Goal: Task Accomplishment & Management: Use online tool/utility

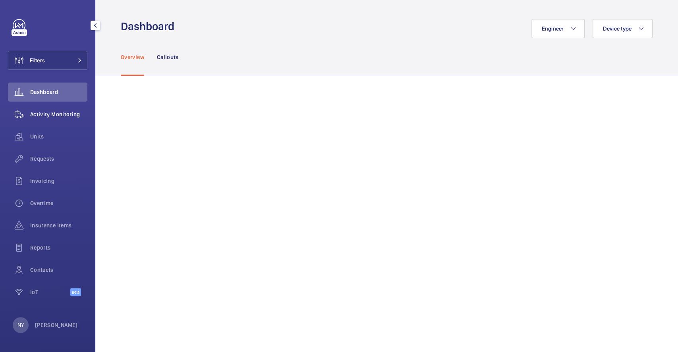
click at [51, 115] on span "Activity Monitoring" at bounding box center [58, 114] width 57 height 8
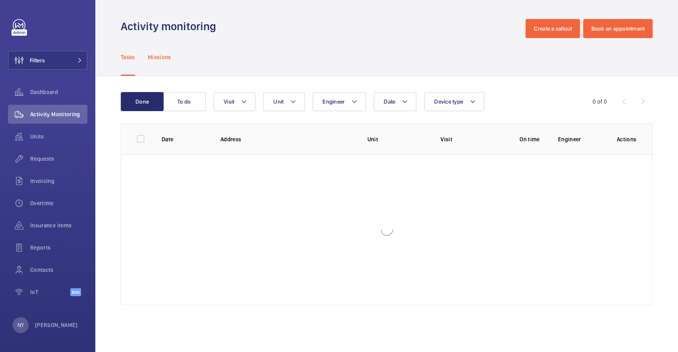
click at [160, 54] on p "Missions" at bounding box center [159, 57] width 23 height 8
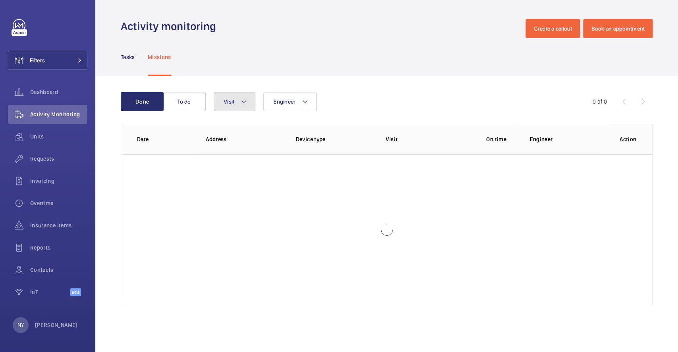
click at [239, 107] on button "Visit" at bounding box center [235, 101] width 42 height 19
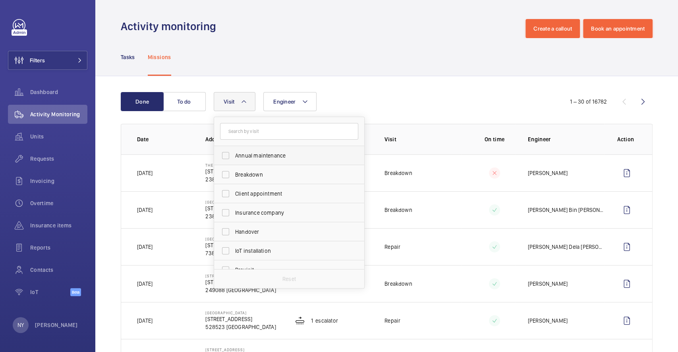
click at [247, 157] on span "Annual maintenance" at bounding box center [289, 156] width 109 height 8
click at [234, 157] on input "Annual maintenance" at bounding box center [226, 156] width 16 height 16
checkbox input "true"
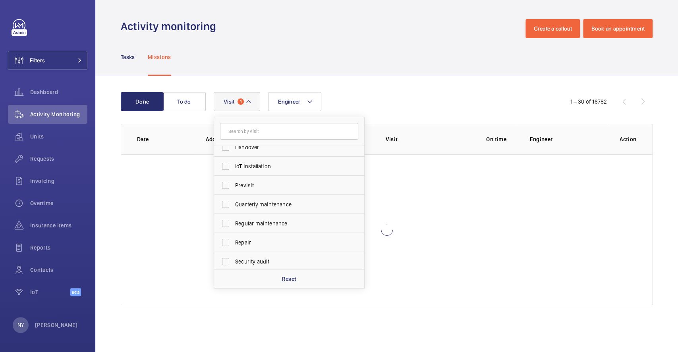
scroll to position [124, 0]
click at [247, 157] on label "Quarterly maintenance" at bounding box center [283, 164] width 138 height 19
click at [234, 157] on input "Quarterly maintenance" at bounding box center [226, 165] width 16 height 16
checkbox input "true"
click at [263, 181] on span "Regular maintenance" at bounding box center [289, 184] width 109 height 8
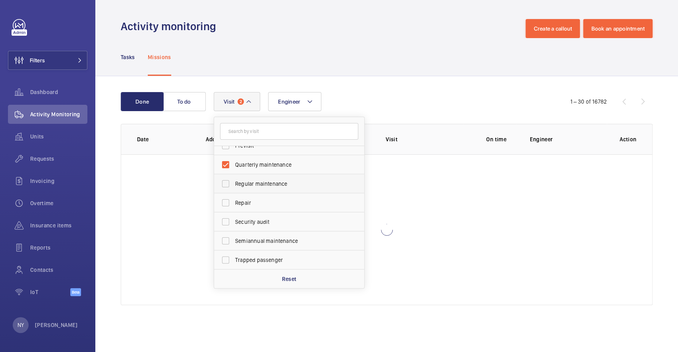
click at [234, 181] on input "Regular maintenance" at bounding box center [226, 184] width 16 height 16
checkbox input "true"
click at [257, 245] on label "Semiannual maintenance" at bounding box center [283, 241] width 138 height 19
click at [234, 245] on input "Semiannual maintenance" at bounding box center [226, 241] width 16 height 16
checkbox input "true"
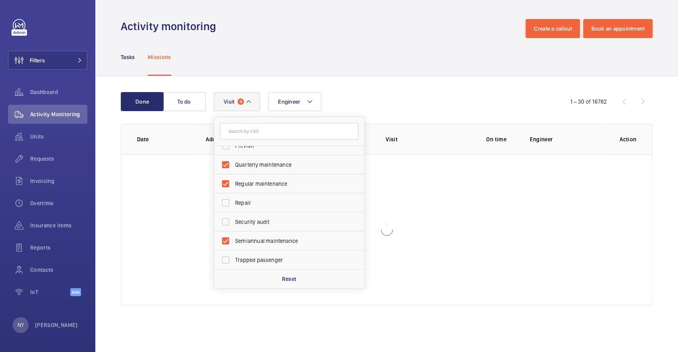
click at [372, 66] on div "Tasks Missions" at bounding box center [387, 57] width 532 height 38
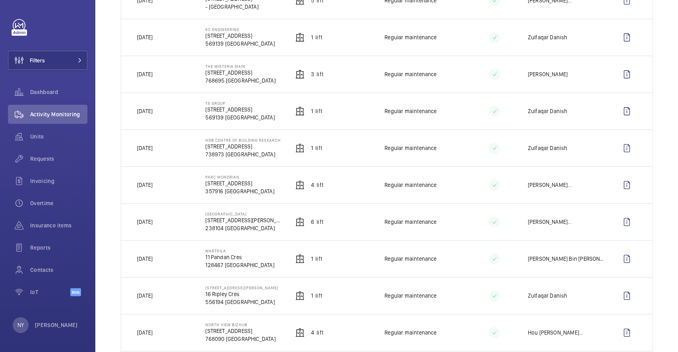
scroll to position [423, 0]
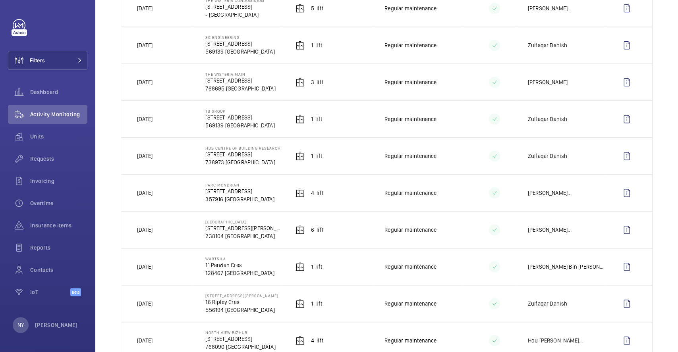
drag, startPoint x: 147, startPoint y: 192, endPoint x: 176, endPoint y: 195, distance: 28.7
click at [176, 195] on td "[DATE]" at bounding box center [156, 192] width 71 height 37
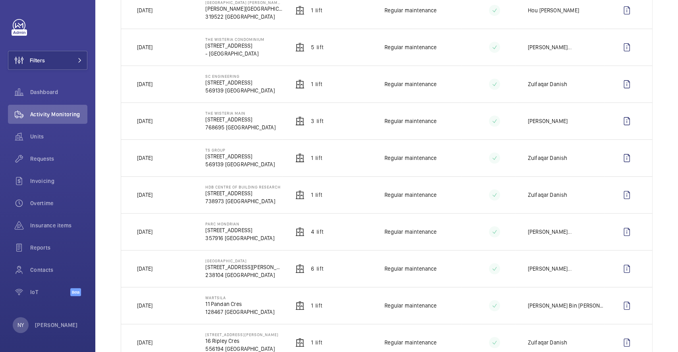
scroll to position [318, 0]
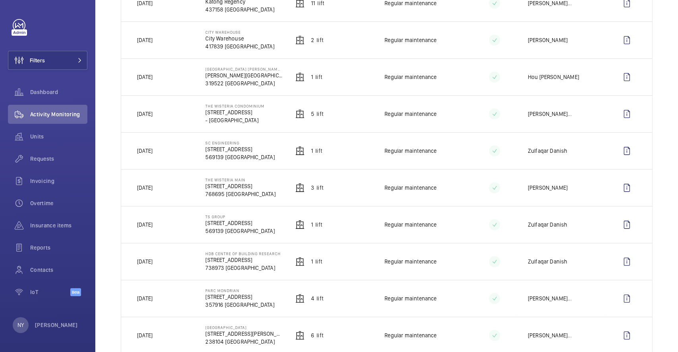
drag, startPoint x: 149, startPoint y: 190, endPoint x: 165, endPoint y: 189, distance: 15.9
click at [153, 190] on p "[DATE]" at bounding box center [144, 188] width 15 height 8
drag, startPoint x: 140, startPoint y: 75, endPoint x: 160, endPoint y: 76, distance: 20.7
click at [153, 76] on p "[DATE]" at bounding box center [144, 77] width 15 height 8
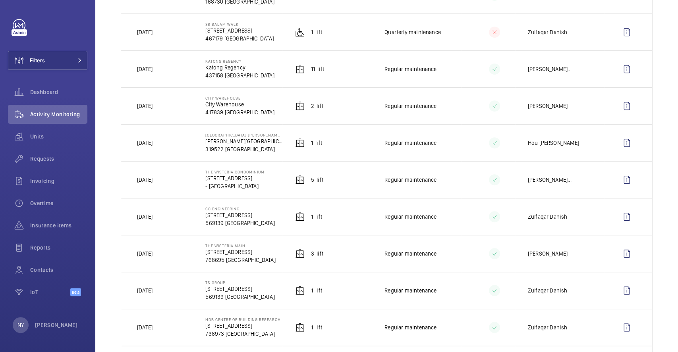
scroll to position [159, 0]
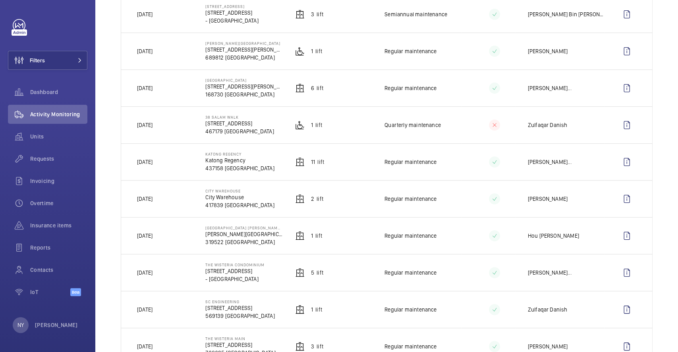
drag, startPoint x: 146, startPoint y: 159, endPoint x: 162, endPoint y: 160, distance: 16.3
click at [153, 160] on p "[DATE]" at bounding box center [144, 162] width 15 height 8
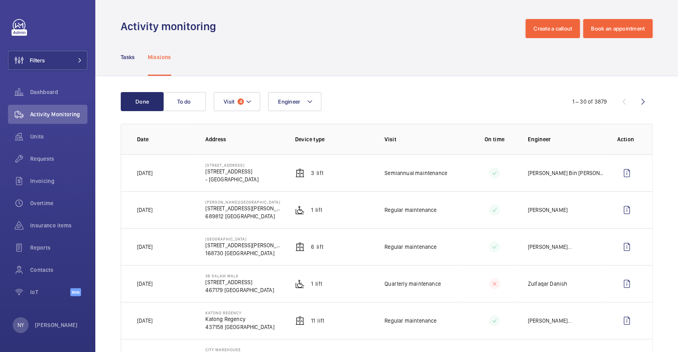
scroll to position [0, 0]
drag, startPoint x: 145, startPoint y: 246, endPoint x: 162, endPoint y: 246, distance: 16.7
click at [162, 246] on td "[DATE]" at bounding box center [156, 246] width 71 height 37
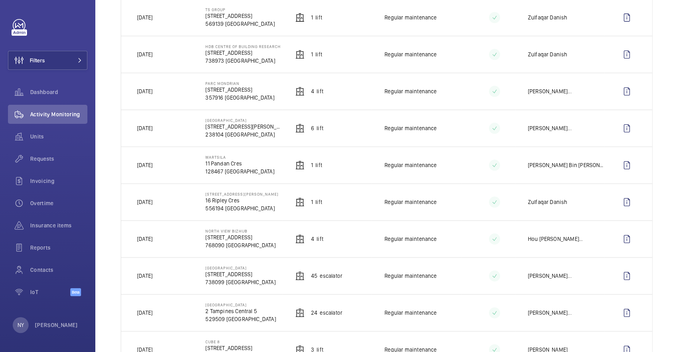
scroll to position [477, 0]
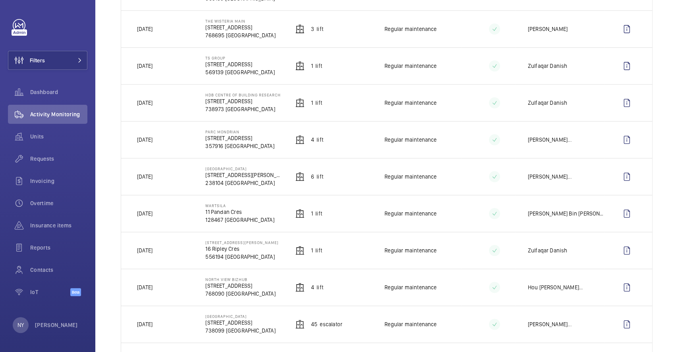
drag, startPoint x: 205, startPoint y: 207, endPoint x: 226, endPoint y: 205, distance: 21.9
click at [226, 205] on p "Wartsila" at bounding box center [239, 205] width 69 height 5
copy p "Wartsila"
click at [49, 65] on button "Filters" at bounding box center [47, 60] width 79 height 19
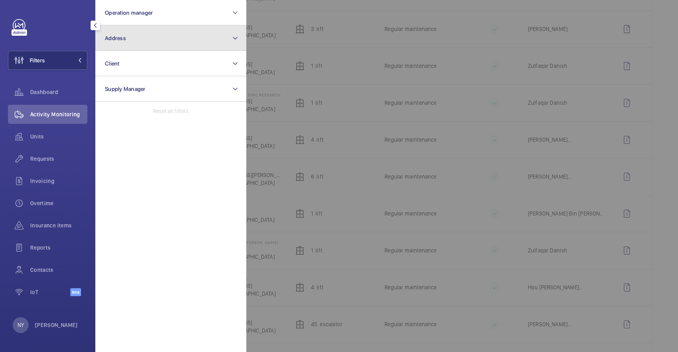
click at [140, 27] on button "Address" at bounding box center [170, 37] width 151 height 25
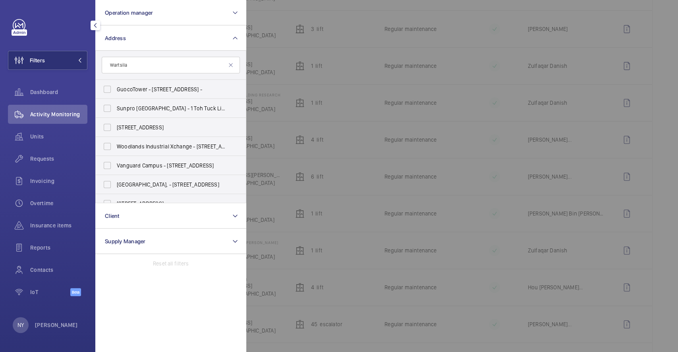
type input "Wartsila"
click at [141, 85] on span "GuocoTower - [STREET_ADDRESS] -" at bounding box center [171, 89] width 109 height 8
click at [115, 85] on input "GuocoTower - [STREET_ADDRESS] -" at bounding box center [107, 89] width 16 height 16
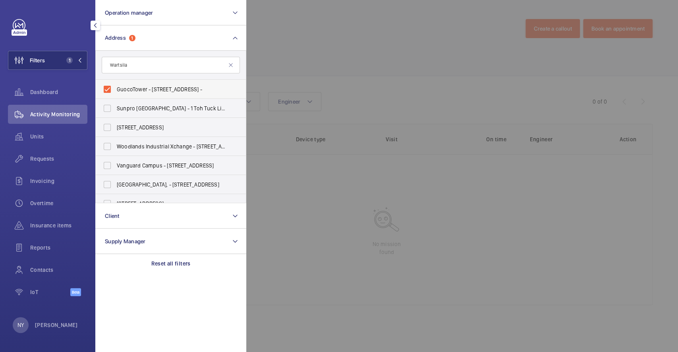
click at [129, 93] on span "GuocoTower - [STREET_ADDRESS] -" at bounding box center [171, 89] width 109 height 8
click at [115, 93] on input "GuocoTower - [STREET_ADDRESS] -" at bounding box center [107, 89] width 16 height 16
checkbox input "false"
click at [141, 67] on input "Wartsila" at bounding box center [171, 65] width 138 height 17
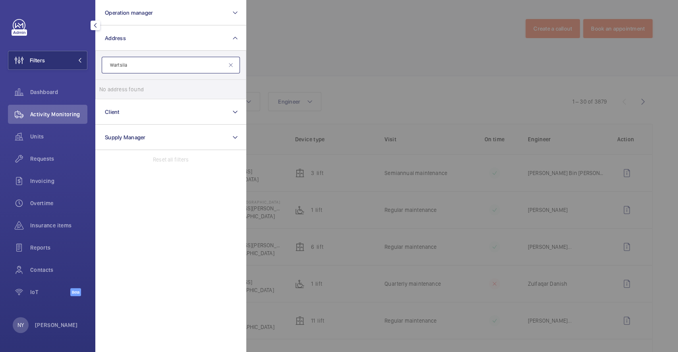
type input "Wartsila"
click at [156, 85] on span "Wartsila - [STREET_ADDRESS]" at bounding box center [171, 89] width 109 height 8
click at [115, 85] on input "Wartsila - [STREET_ADDRESS]" at bounding box center [107, 89] width 16 height 16
checkbox input "true"
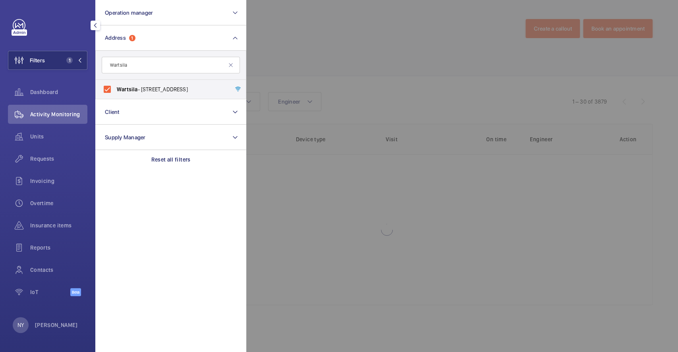
click at [284, 45] on div at bounding box center [585, 176] width 678 height 352
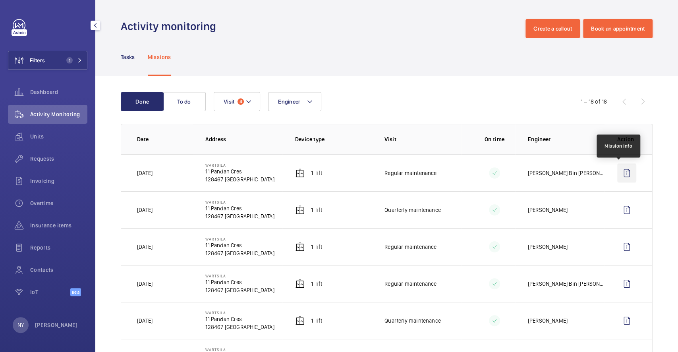
click at [617, 171] on wm-front-icon-button at bounding box center [626, 173] width 19 height 19
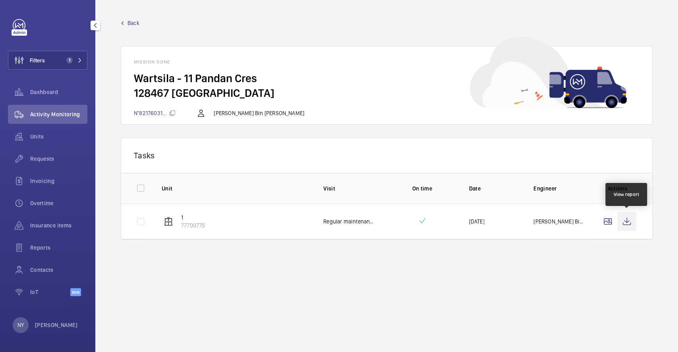
click at [626, 222] on wm-front-icon-button at bounding box center [626, 221] width 19 height 19
click at [133, 22] on span "Back" at bounding box center [134, 23] width 12 height 8
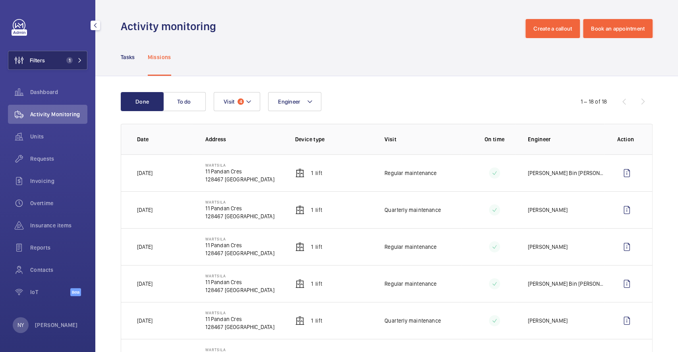
click at [31, 54] on span "Filters" at bounding box center [26, 60] width 37 height 19
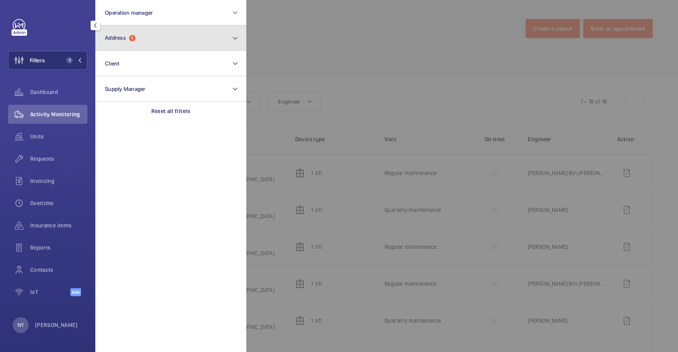
click at [144, 45] on button "Address 1" at bounding box center [170, 37] width 151 height 25
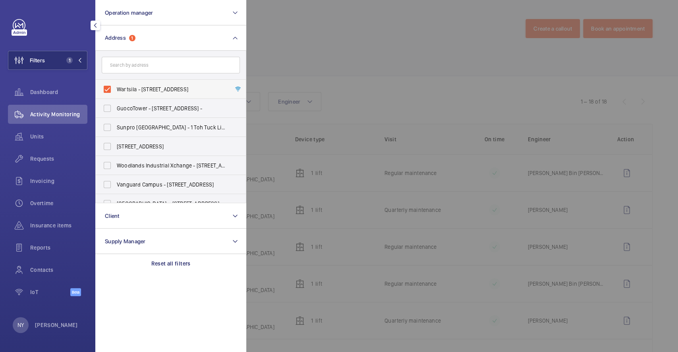
click at [143, 88] on span "Wartsila - [STREET_ADDRESS]" at bounding box center [171, 89] width 109 height 8
click at [115, 88] on input "Wartsila - [STREET_ADDRESS]" at bounding box center [107, 89] width 16 height 16
checkbox input "false"
click at [315, 49] on div at bounding box center [585, 176] width 678 height 352
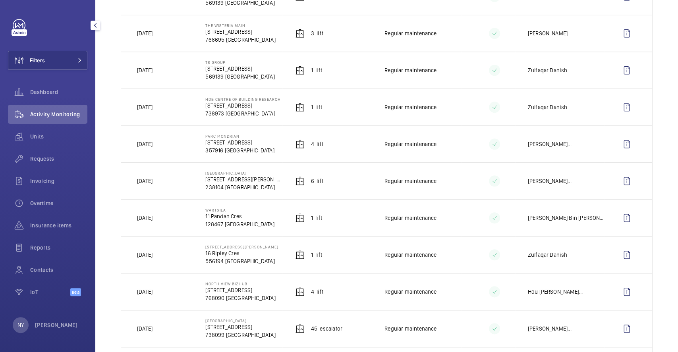
scroll to position [477, 0]
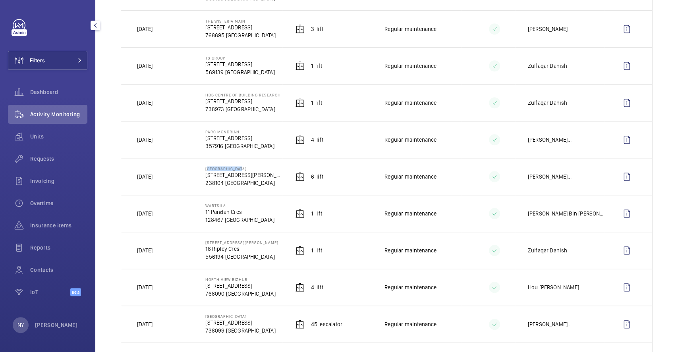
drag, startPoint x: 204, startPoint y: 171, endPoint x: 240, endPoint y: 170, distance: 35.8
click at [240, 170] on p "[GEOGRAPHIC_DATA]" at bounding box center [243, 168] width 77 height 5
copy p "[GEOGRAPHIC_DATA]"
click at [623, 185] on wm-front-icon-button at bounding box center [626, 176] width 19 height 19
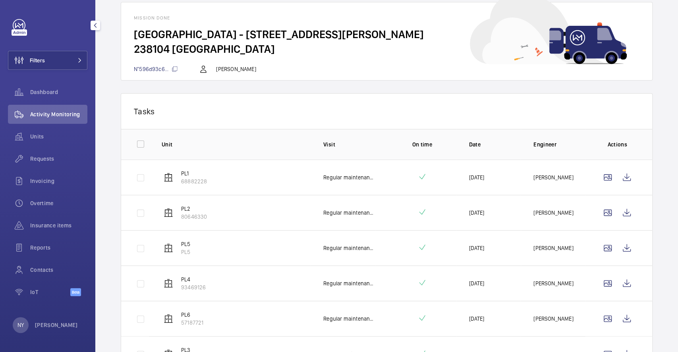
scroll to position [95, 0]
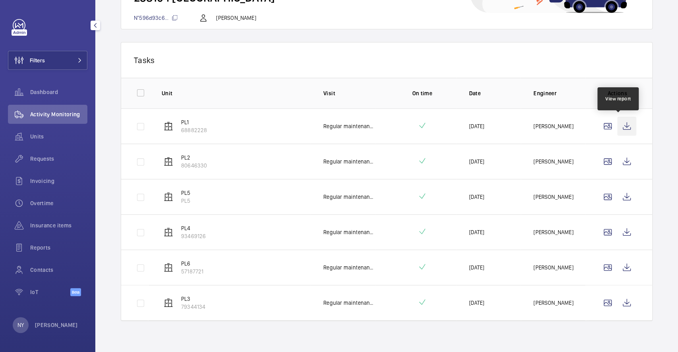
click at [617, 128] on wm-front-icon-button at bounding box center [626, 126] width 19 height 19
click at [618, 155] on wm-front-icon-button at bounding box center [626, 161] width 19 height 19
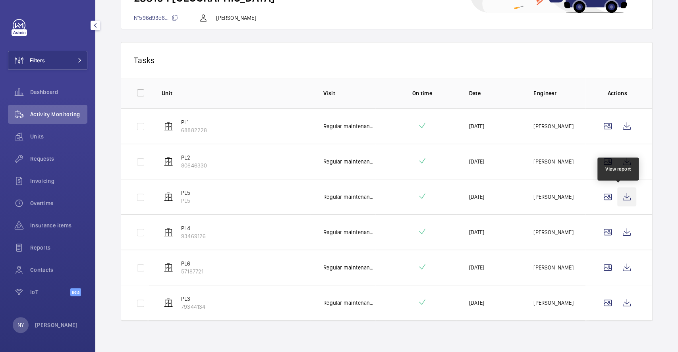
click at [617, 195] on wm-front-icon-button at bounding box center [626, 196] width 19 height 19
click at [618, 228] on wm-front-icon-button at bounding box center [626, 232] width 19 height 19
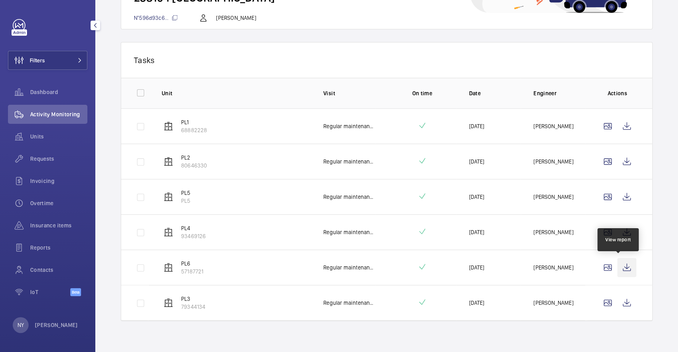
click at [627, 267] on wm-front-icon-button at bounding box center [626, 267] width 19 height 19
click at [620, 300] on wm-front-icon-button at bounding box center [626, 303] width 19 height 19
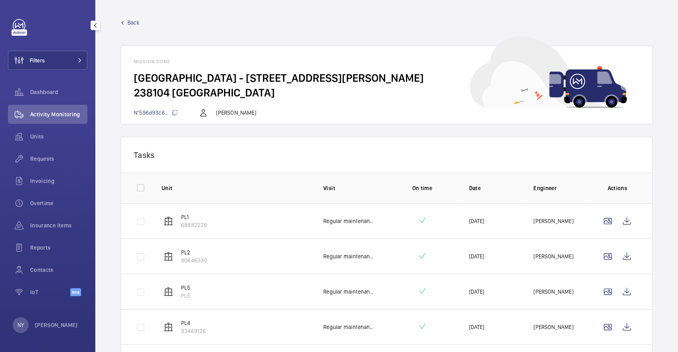
scroll to position [0, 0]
click at [127, 23] on link "Back" at bounding box center [387, 23] width 532 height 8
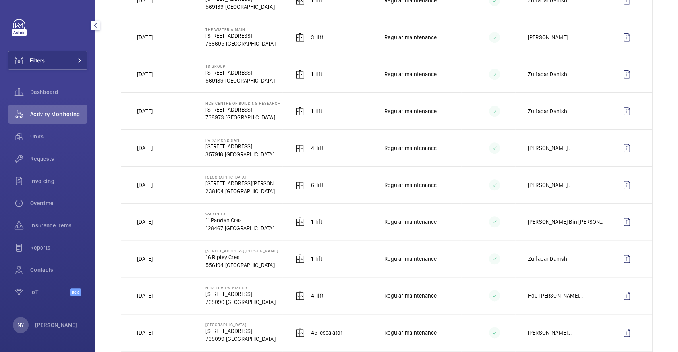
scroll to position [477, 0]
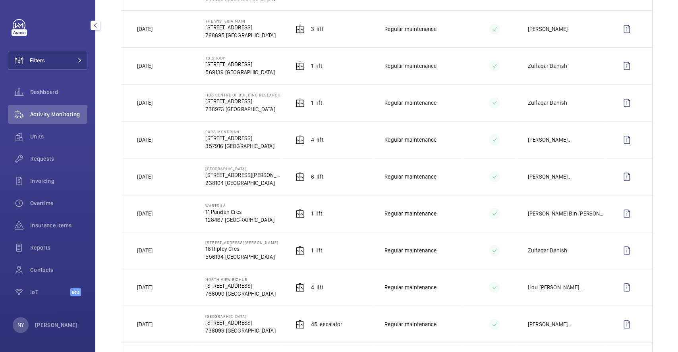
drag, startPoint x: 205, startPoint y: 132, endPoint x: 240, endPoint y: 127, distance: 35.3
click at [240, 127] on td "Parc Mondrian [STREET_ADDRESS]" at bounding box center [237, 139] width 89 height 37
copy p "Parc Mondrian"
click at [624, 145] on wm-front-icon-button at bounding box center [626, 139] width 19 height 19
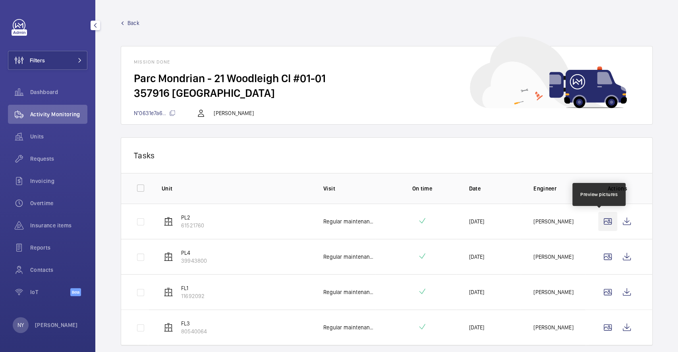
scroll to position [25, 0]
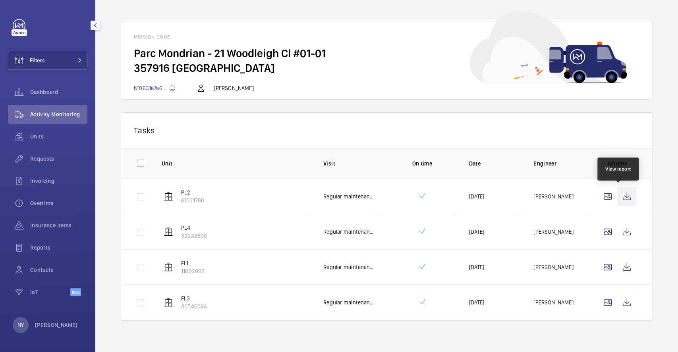
click at [621, 198] on wm-front-icon-button at bounding box center [626, 196] width 19 height 19
click at [623, 226] on wm-front-icon-button at bounding box center [626, 231] width 19 height 19
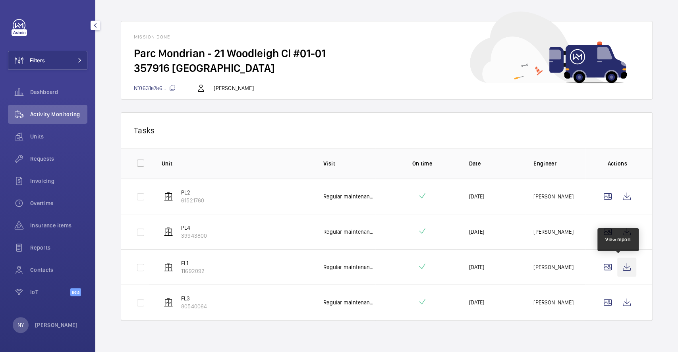
click at [619, 267] on wm-front-icon-button at bounding box center [626, 267] width 19 height 19
click at [622, 303] on wm-front-icon-button at bounding box center [626, 302] width 19 height 19
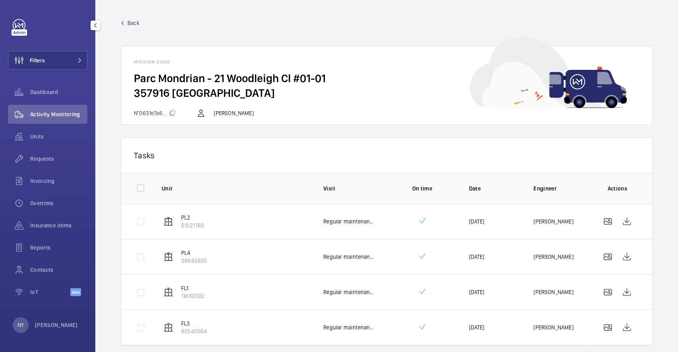
click at [130, 21] on span "Back" at bounding box center [134, 23] width 12 height 8
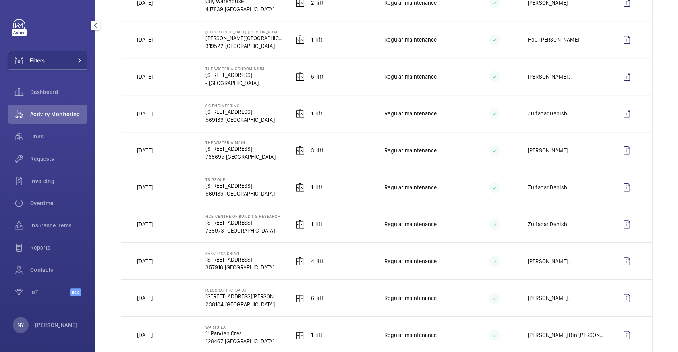
scroll to position [371, 0]
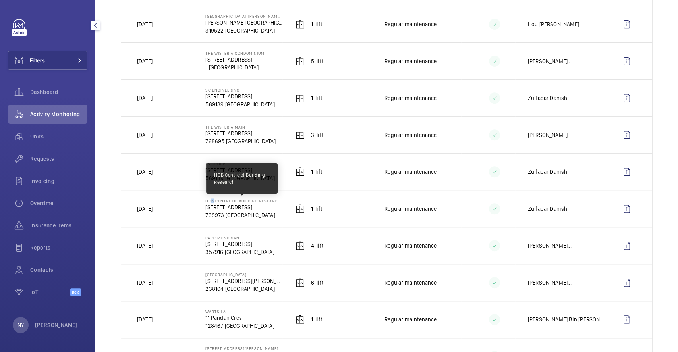
drag, startPoint x: 205, startPoint y: 202, endPoint x: 210, endPoint y: 202, distance: 4.8
click at [210, 202] on p "HDB Centre of Building Research" at bounding box center [242, 201] width 75 height 5
drag, startPoint x: 203, startPoint y: 201, endPoint x: 244, endPoint y: 200, distance: 41.3
click at [244, 200] on td "[GEOGRAPHIC_DATA] Research [STREET_ADDRESS]" at bounding box center [237, 208] width 89 height 37
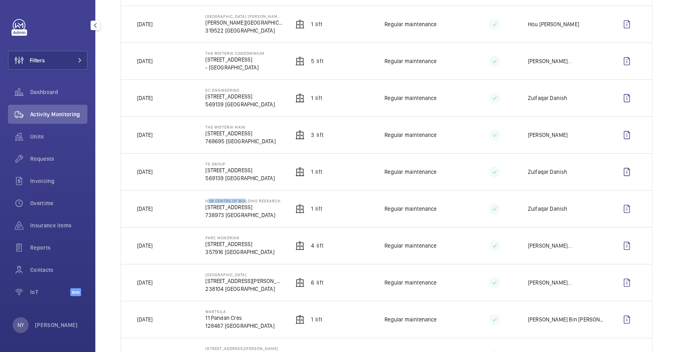
copy p "HDB Centre of Bu"
click at [49, 44] on div "Filters Dashboard Activity Monitoring Units Requests Invoicing Overtime Insuran…" at bounding box center [47, 162] width 79 height 286
click at [55, 55] on button "Filters" at bounding box center [47, 60] width 79 height 19
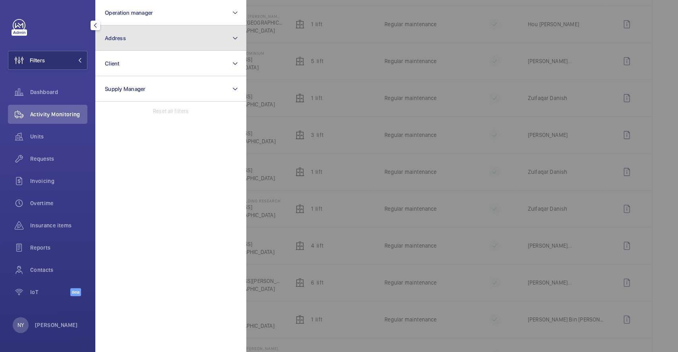
click at [133, 48] on button "Address" at bounding box center [170, 37] width 151 height 25
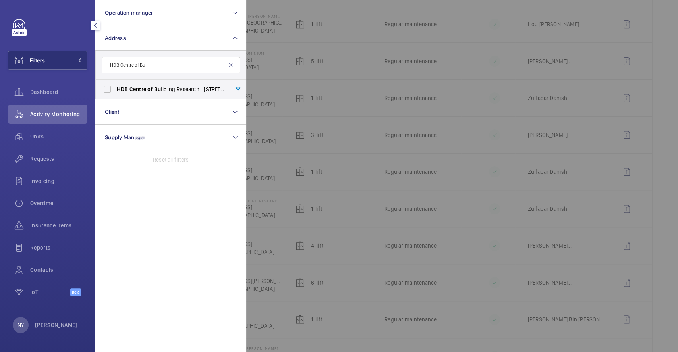
type input "HDB Centre of Bu"
click at [145, 83] on label "HDB Centre of Bu ilding Research - [STREET_ADDRESS]" at bounding box center [165, 89] width 138 height 19
click at [115, 83] on input "HDB Centre of Bu ilding Research - [STREET_ADDRESS]" at bounding box center [107, 89] width 16 height 16
checkbox input "true"
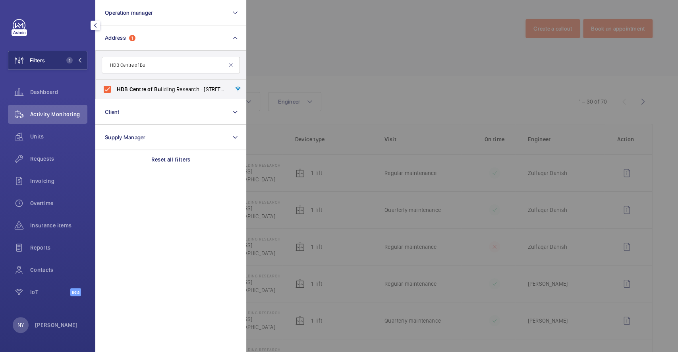
click at [356, 56] on div at bounding box center [585, 176] width 678 height 352
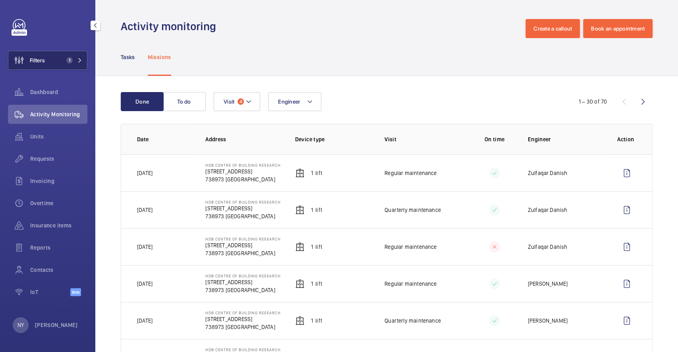
click at [64, 53] on button "Filters 1" at bounding box center [47, 60] width 79 height 19
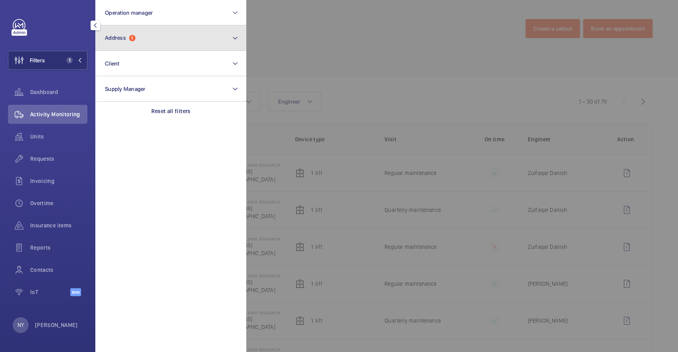
click at [135, 28] on button "Address 1" at bounding box center [170, 37] width 151 height 25
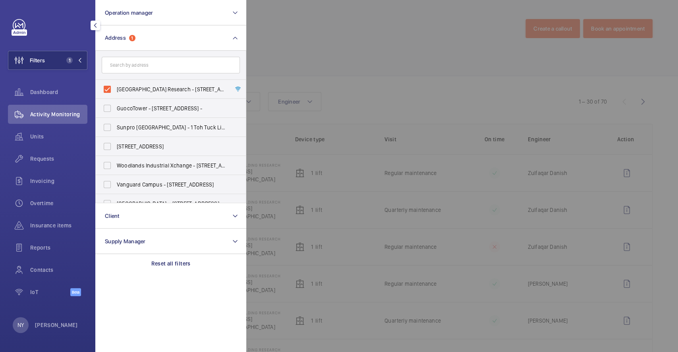
click at [288, 65] on div at bounding box center [585, 176] width 678 height 352
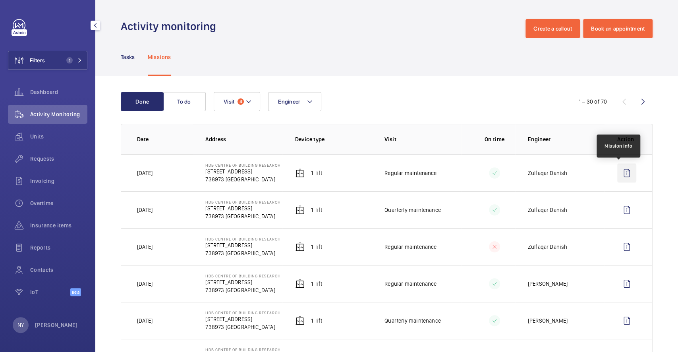
click at [617, 170] on wm-front-icon-button at bounding box center [626, 173] width 19 height 19
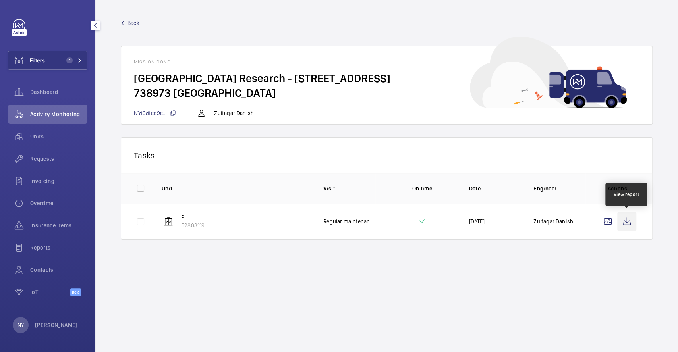
click at [617, 227] on wm-front-icon-button at bounding box center [626, 221] width 19 height 19
click at [130, 24] on span "Back" at bounding box center [134, 23] width 12 height 8
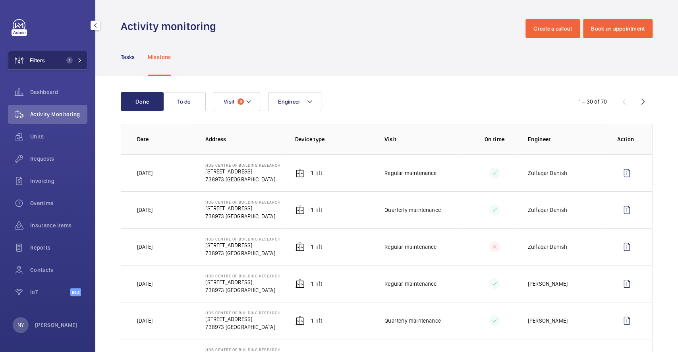
click at [43, 64] on span "Filters" at bounding box center [37, 60] width 15 height 8
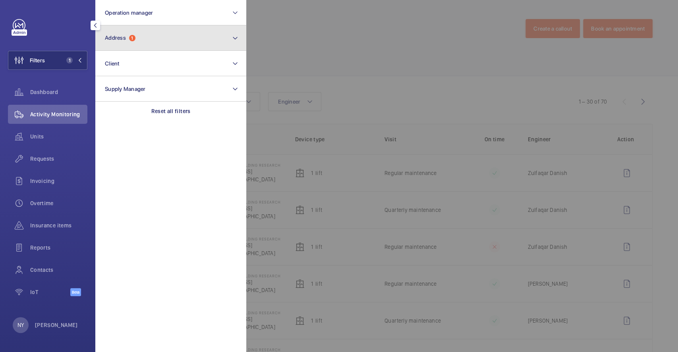
click at [151, 33] on button "Address 1" at bounding box center [170, 37] width 151 height 25
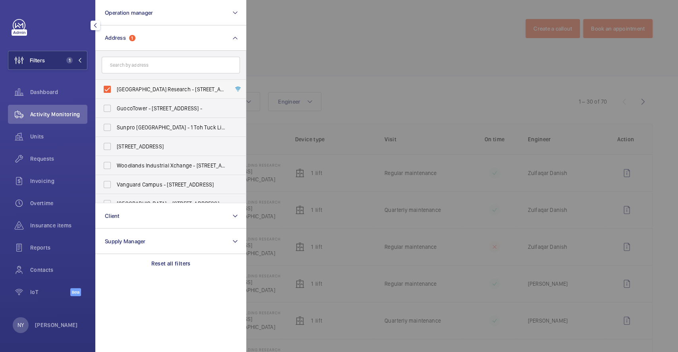
click at [131, 90] on span "[GEOGRAPHIC_DATA] Research - [STREET_ADDRESS]" at bounding box center [171, 89] width 109 height 8
click at [115, 90] on input "[GEOGRAPHIC_DATA] Research - [STREET_ADDRESS]" at bounding box center [107, 89] width 16 height 16
checkbox input "false"
click at [245, 73] on form at bounding box center [171, 65] width 150 height 29
click at [294, 60] on div at bounding box center [585, 176] width 678 height 352
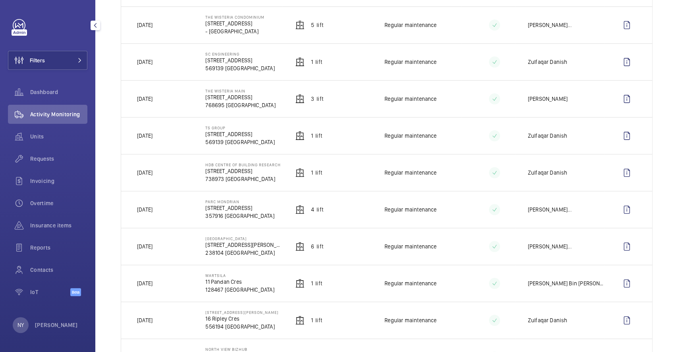
scroll to position [423, 0]
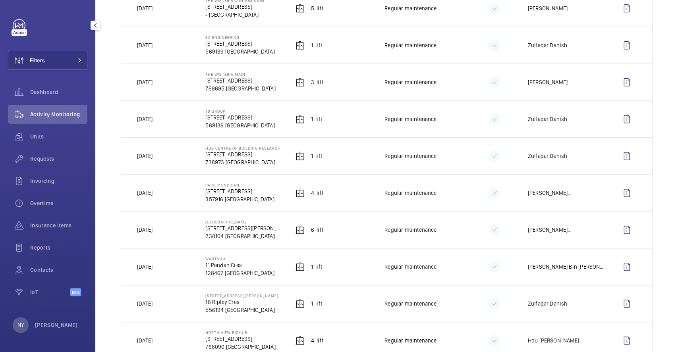
drag, startPoint x: 203, startPoint y: 110, endPoint x: 226, endPoint y: 111, distance: 22.2
click at [226, 111] on td "TS Group [STREET_ADDRESS]" at bounding box center [237, 118] width 89 height 37
copy p "TS Group"
click at [623, 122] on wm-front-icon-button at bounding box center [626, 119] width 19 height 19
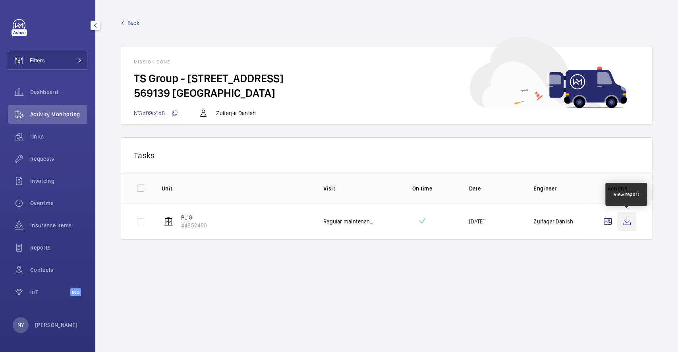
click at [627, 225] on wm-front-icon-button at bounding box center [626, 221] width 19 height 19
click at [131, 25] on span "Back" at bounding box center [134, 23] width 12 height 8
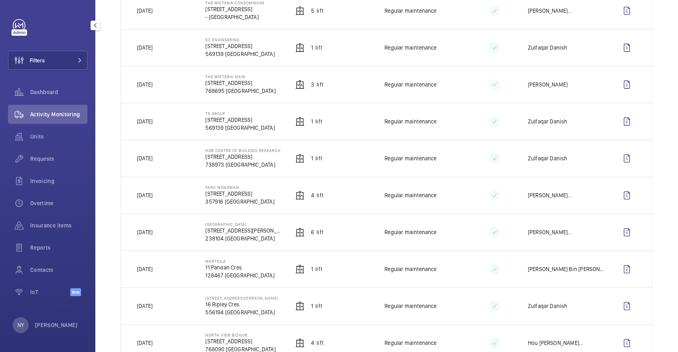
scroll to position [423, 0]
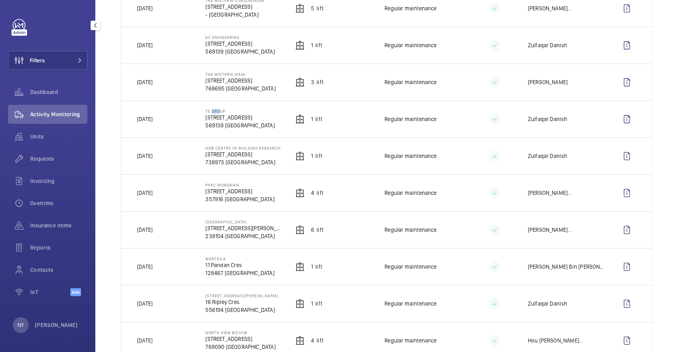
drag, startPoint x: 208, startPoint y: 112, endPoint x: 215, endPoint y: 111, distance: 7.2
click at [215, 111] on p "TS Group" at bounding box center [239, 111] width 69 height 5
click at [622, 124] on wm-front-icon-button at bounding box center [626, 119] width 19 height 19
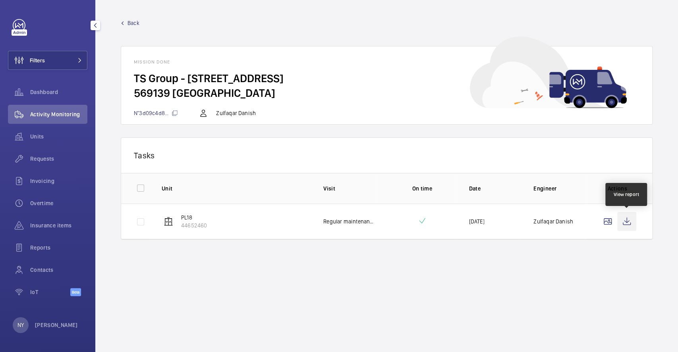
click at [632, 223] on wm-front-icon-button at bounding box center [626, 221] width 19 height 19
click at [133, 24] on span "Back" at bounding box center [134, 23] width 12 height 8
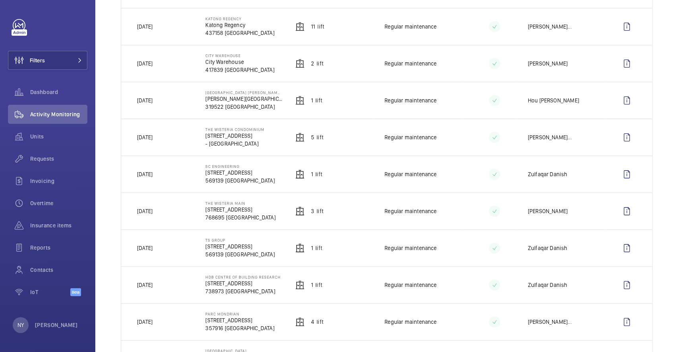
scroll to position [318, 0]
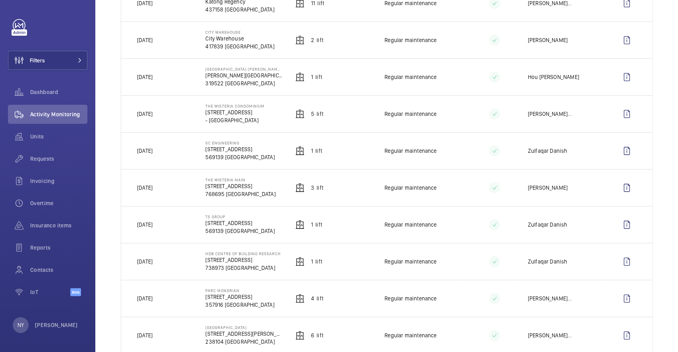
drag, startPoint x: 204, startPoint y: 180, endPoint x: 244, endPoint y: 180, distance: 39.7
click at [244, 180] on p "The Wisteria Main" at bounding box center [240, 180] width 70 height 5
copy p "The Wisteria Main"
click at [65, 57] on button "Filters" at bounding box center [47, 60] width 79 height 19
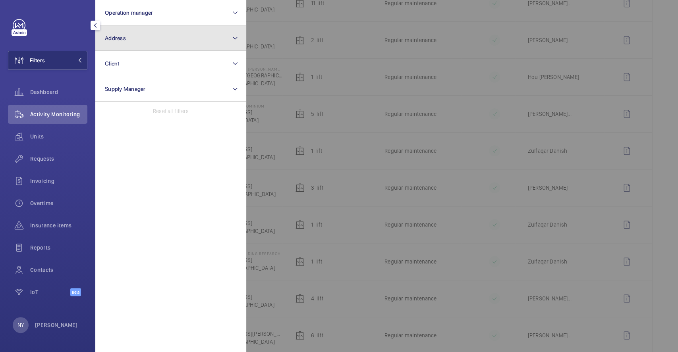
click at [169, 45] on button "Address" at bounding box center [170, 37] width 151 height 25
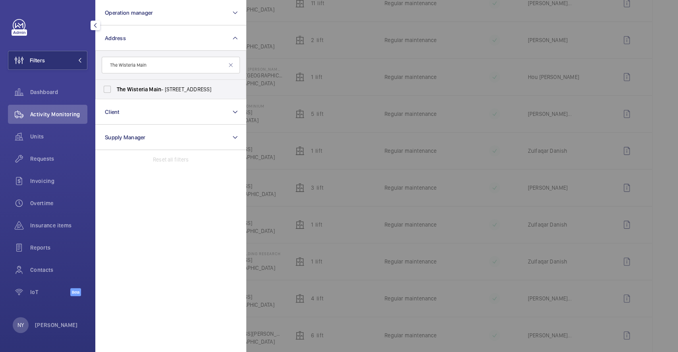
type input "The Wisteria Main"
click at [131, 91] on span "Wisteria" at bounding box center [137, 89] width 21 height 6
click at [115, 91] on input "The Wisteria Main - [STREET_ADDRESS]" at bounding box center [107, 89] width 16 height 16
checkbox input "true"
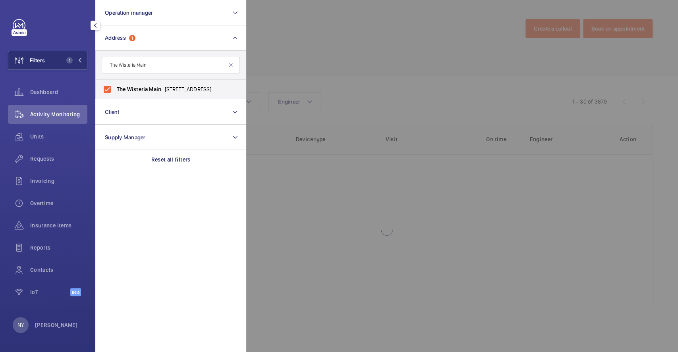
click at [407, 44] on div at bounding box center [585, 176] width 678 height 352
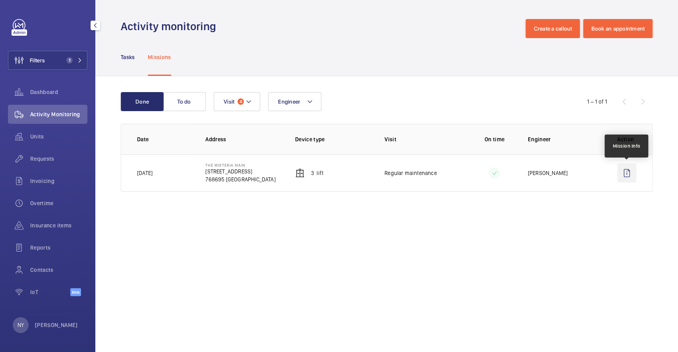
click at [625, 170] on wm-front-icon-button at bounding box center [626, 173] width 19 height 19
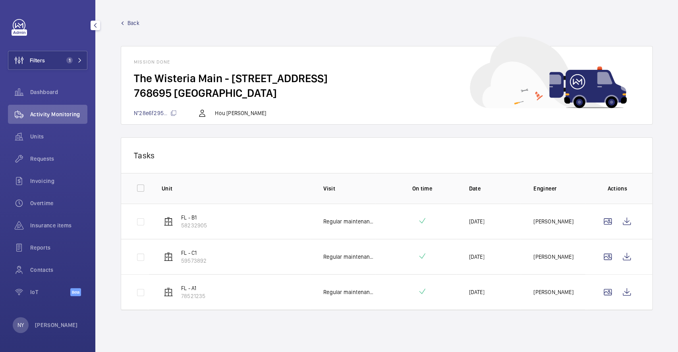
click at [133, 23] on span "Back" at bounding box center [134, 23] width 12 height 8
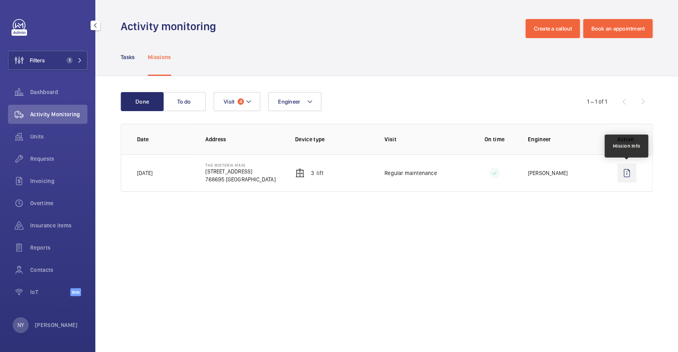
click at [629, 176] on wm-front-icon-button at bounding box center [626, 173] width 19 height 19
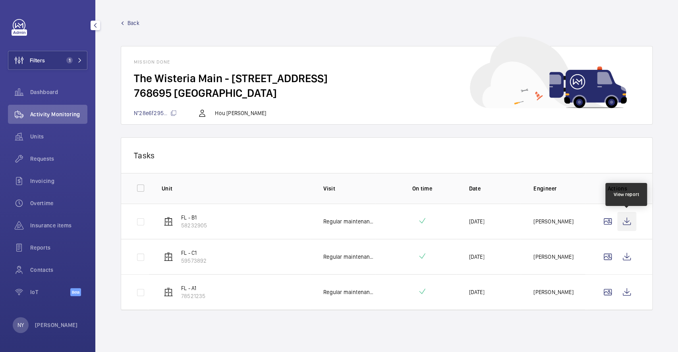
click at [629, 217] on wm-front-icon-button at bounding box center [626, 221] width 19 height 19
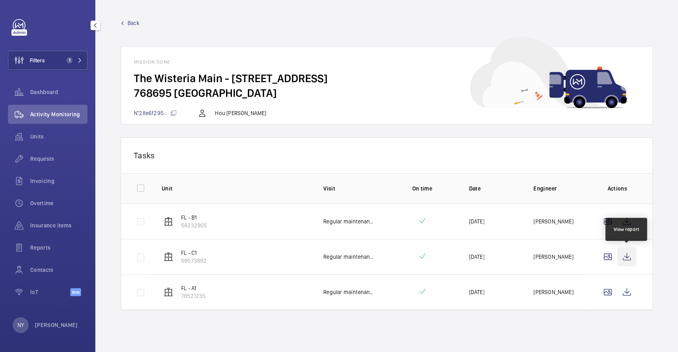
click at [626, 249] on wm-front-icon-button at bounding box center [626, 256] width 19 height 19
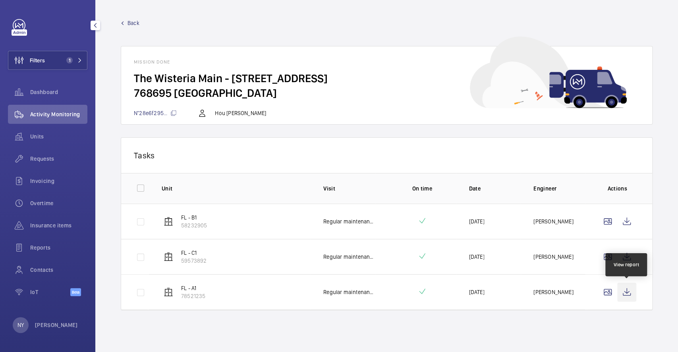
click at [632, 287] on wm-front-icon-button at bounding box center [626, 292] width 19 height 19
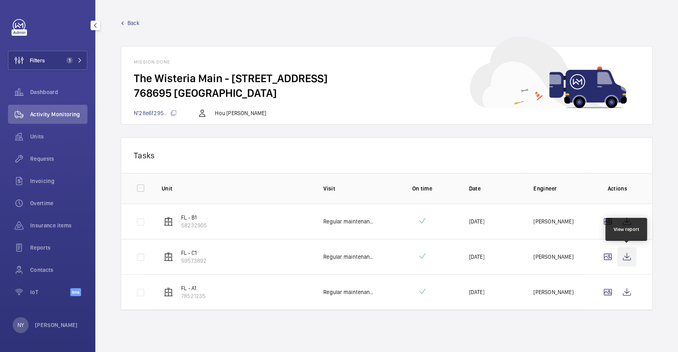
click at [634, 262] on wm-front-icon-button at bounding box center [626, 256] width 19 height 19
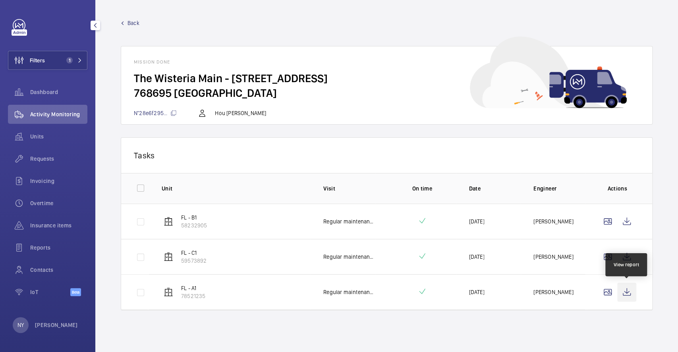
click at [632, 297] on wm-front-icon-button at bounding box center [626, 292] width 19 height 19
click at [124, 25] on link "Back" at bounding box center [387, 23] width 532 height 8
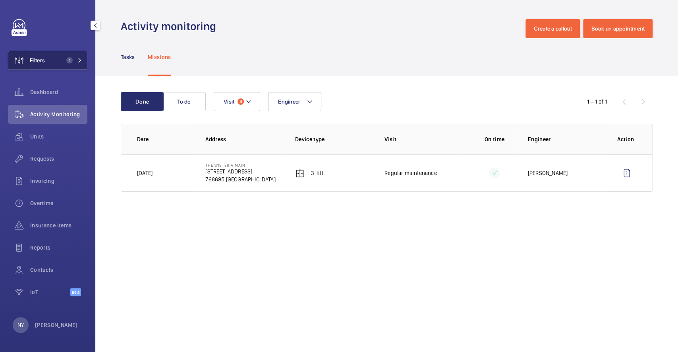
click at [27, 66] on wm-front-icon-button at bounding box center [18, 60] width 21 height 19
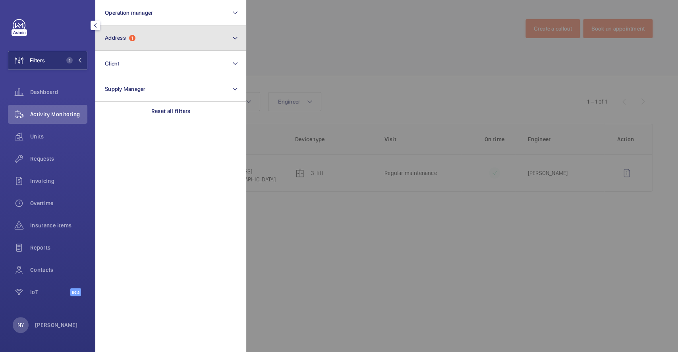
click at [117, 49] on button "Address 1" at bounding box center [170, 37] width 151 height 25
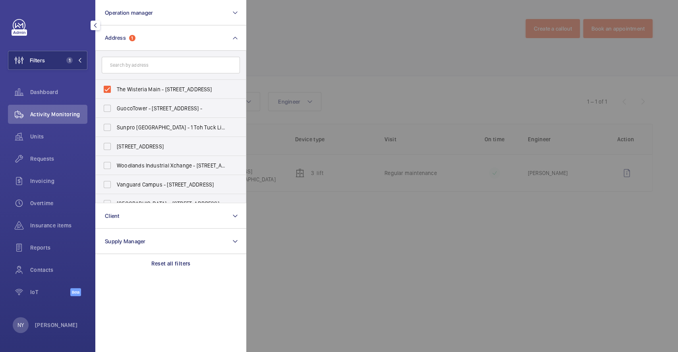
click at [146, 92] on span "The Wisteria Main - [STREET_ADDRESS]" at bounding box center [171, 89] width 109 height 8
click at [115, 92] on input "The Wisteria Main - [STREET_ADDRESS]" at bounding box center [107, 89] width 16 height 16
checkbox input "false"
click at [319, 84] on div at bounding box center [585, 176] width 678 height 352
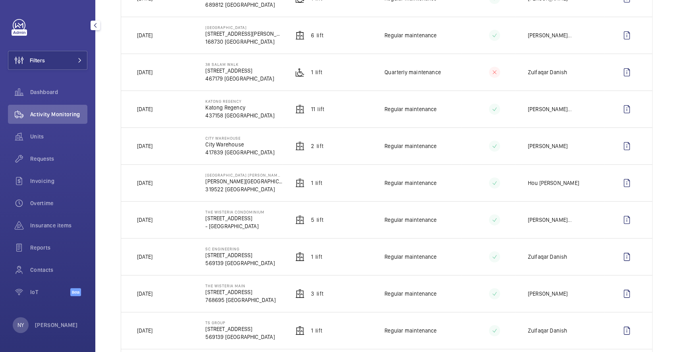
scroll to position [265, 0]
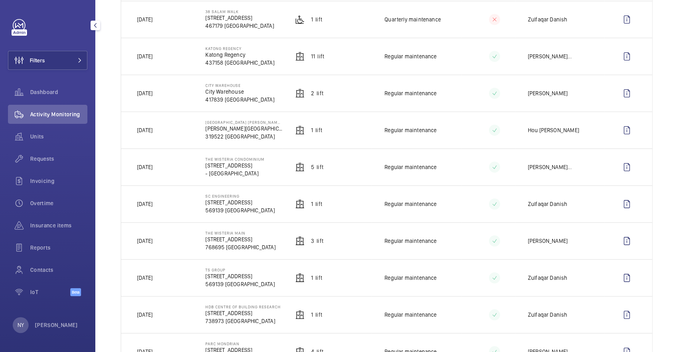
drag, startPoint x: 204, startPoint y: 195, endPoint x: 241, endPoint y: 194, distance: 37.4
click at [241, 194] on p "SC Engineering" at bounding box center [239, 196] width 69 height 5
copy p "SC Engineering"
click at [628, 197] on wm-front-icon-button at bounding box center [626, 204] width 19 height 19
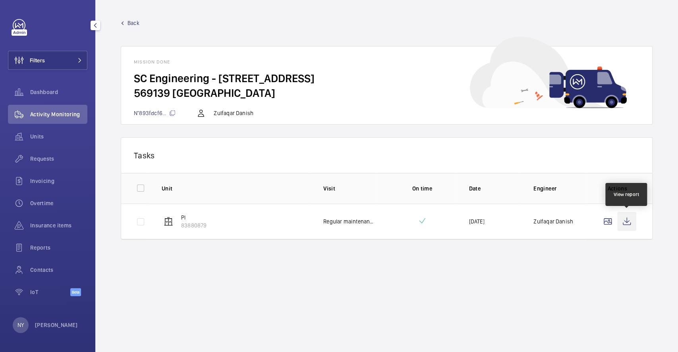
click at [628, 227] on wm-front-icon-button at bounding box center [626, 221] width 19 height 19
click at [133, 18] on wm-front-mission-details "Back Mission done SC Engineering - [STREET_ADDRESS]... Zulfaqar Danish Tasks 0 …" at bounding box center [386, 176] width 583 height 352
click at [133, 21] on span "Back" at bounding box center [134, 23] width 12 height 8
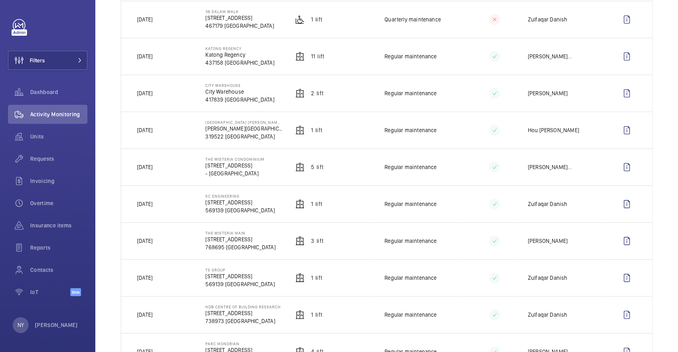
scroll to position [212, 0]
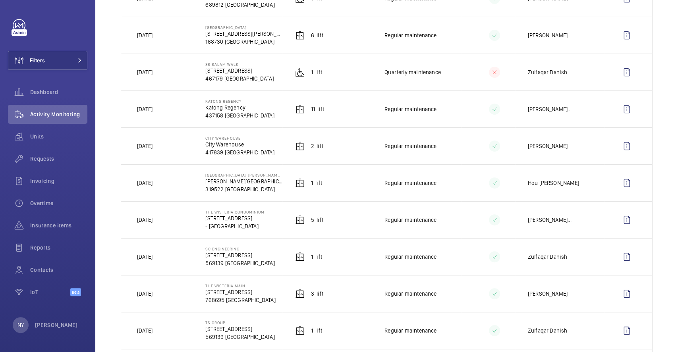
drag, startPoint x: 205, startPoint y: 211, endPoint x: 265, endPoint y: 211, distance: 60.4
click at [265, 211] on td "The Wisteria Condominium [STREET_ADDRESS]" at bounding box center [237, 219] width 89 height 37
copy p "The Wisteria Condominium"
click at [618, 222] on wm-front-icon-button at bounding box center [626, 220] width 19 height 19
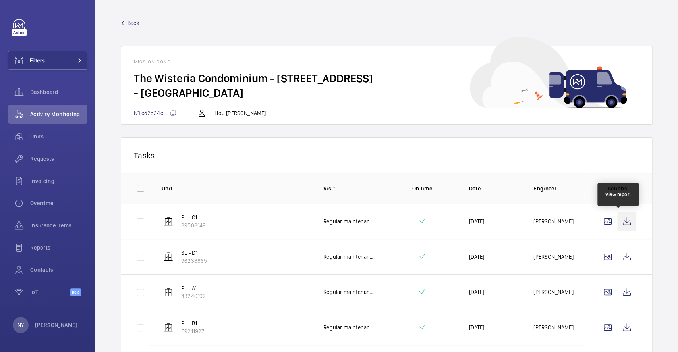
scroll to position [60, 0]
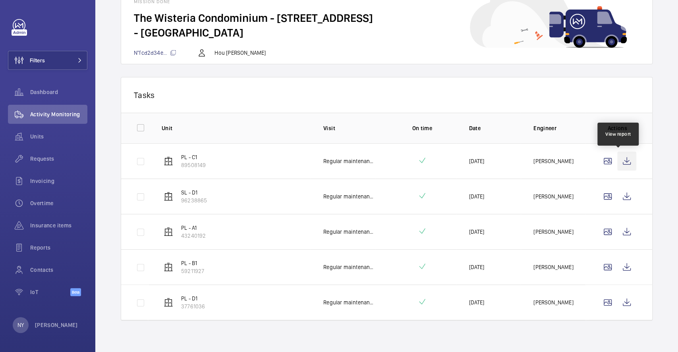
click at [623, 160] on wm-front-icon-button at bounding box center [626, 161] width 19 height 19
click at [620, 190] on wm-front-icon-button at bounding box center [626, 196] width 19 height 19
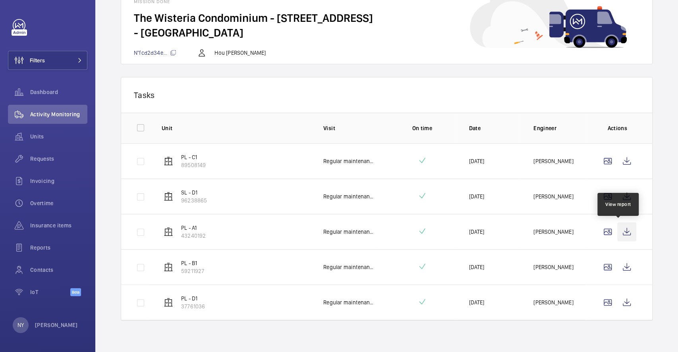
click at [624, 223] on wm-front-icon-button at bounding box center [626, 231] width 19 height 19
click at [623, 266] on wm-front-icon-button at bounding box center [626, 267] width 19 height 19
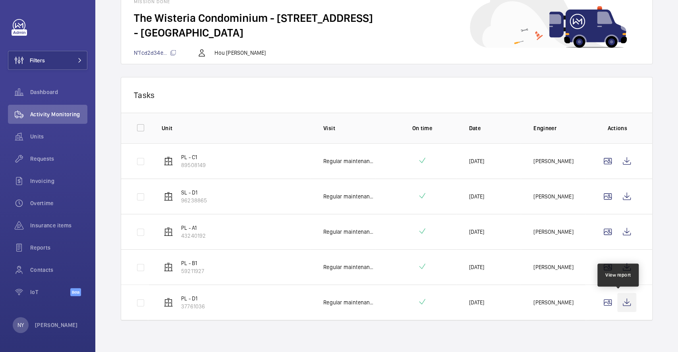
click at [617, 303] on wm-front-icon-button at bounding box center [626, 302] width 19 height 19
click at [627, 298] on wm-front-icon-button at bounding box center [626, 302] width 19 height 19
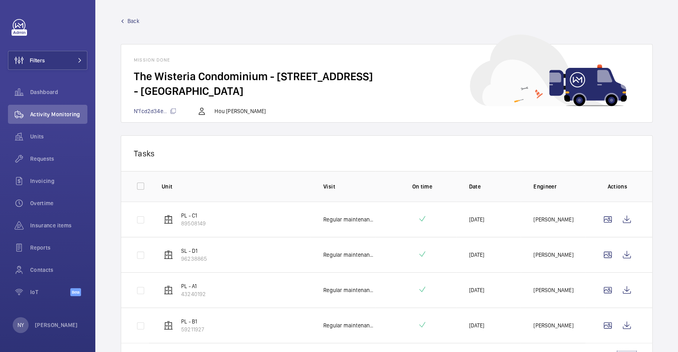
scroll to position [0, 0]
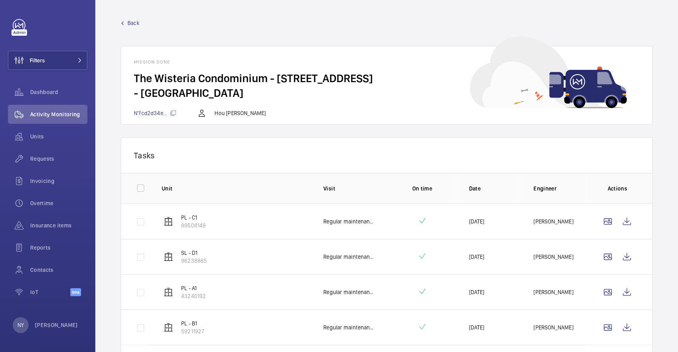
click at [130, 20] on span "Back" at bounding box center [134, 23] width 12 height 8
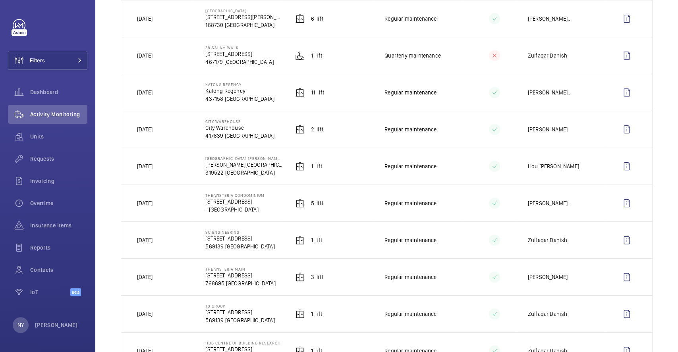
scroll to position [212, 0]
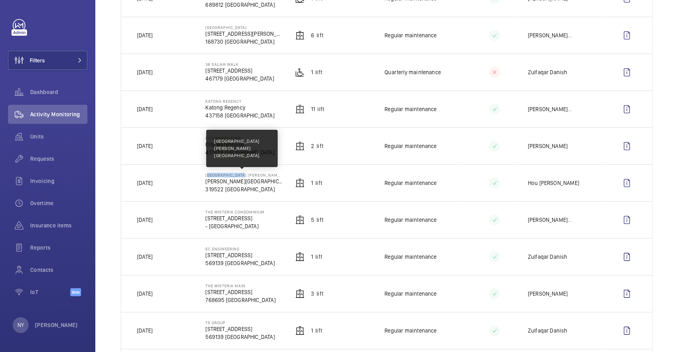
drag, startPoint x: 202, startPoint y: 173, endPoint x: 242, endPoint y: 176, distance: 39.8
click at [242, 176] on td "[GEOGRAPHIC_DATA] [PERSON_NAME][GEOGRAPHIC_DATA] [PERSON_NAME][GEOGRAPHIC_DATA]…" at bounding box center [237, 182] width 89 height 37
copy p "Singapore [PERSON_NAME]"
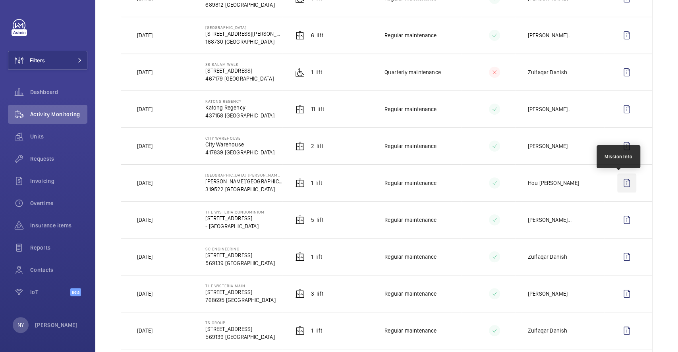
click at [624, 184] on wm-front-icon-button at bounding box center [626, 183] width 19 height 19
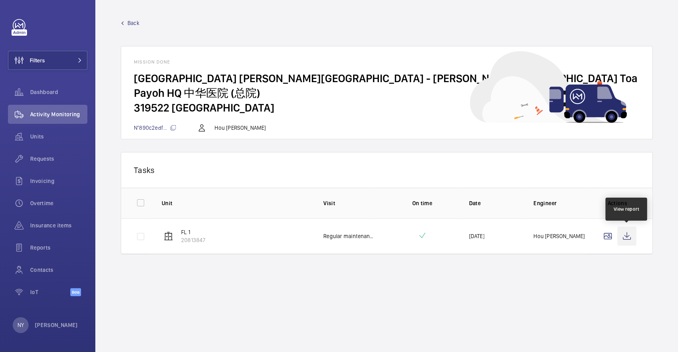
click at [631, 240] on wm-front-icon-button at bounding box center [626, 236] width 19 height 19
click at [133, 24] on span "Back" at bounding box center [134, 23] width 12 height 8
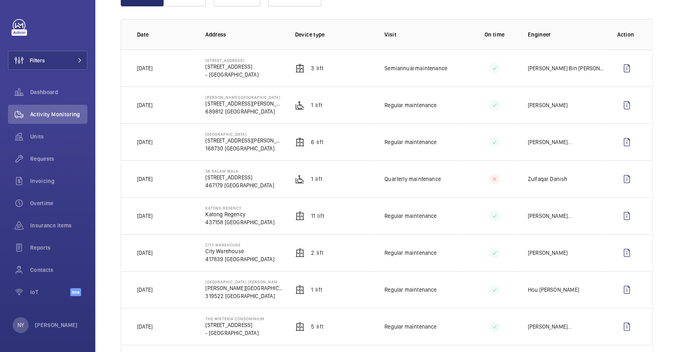
scroll to position [265, 0]
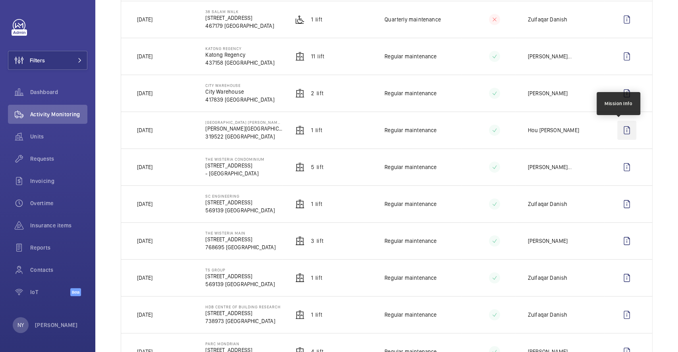
click at [621, 129] on wm-front-icon-button at bounding box center [626, 130] width 19 height 19
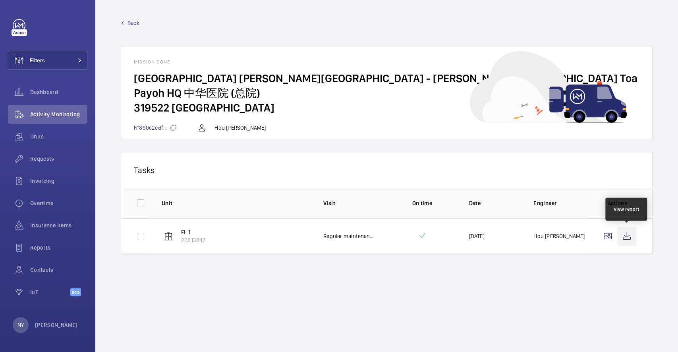
click at [620, 240] on wm-front-icon-button at bounding box center [626, 236] width 19 height 19
click at [138, 22] on span "Back" at bounding box center [134, 23] width 12 height 8
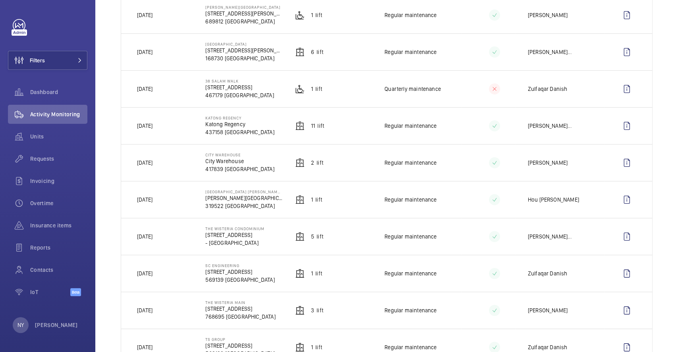
scroll to position [212, 0]
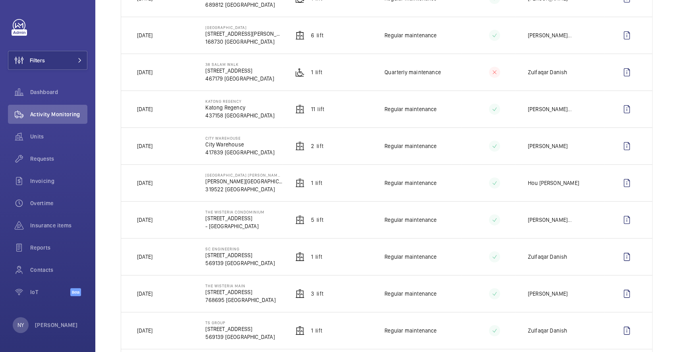
drag, startPoint x: 203, startPoint y: 139, endPoint x: 245, endPoint y: 135, distance: 42.3
click at [245, 135] on td "[GEOGRAPHIC_DATA] 417839 [GEOGRAPHIC_DATA]" at bounding box center [237, 146] width 89 height 37
click at [622, 145] on wm-front-icon-button at bounding box center [626, 146] width 19 height 19
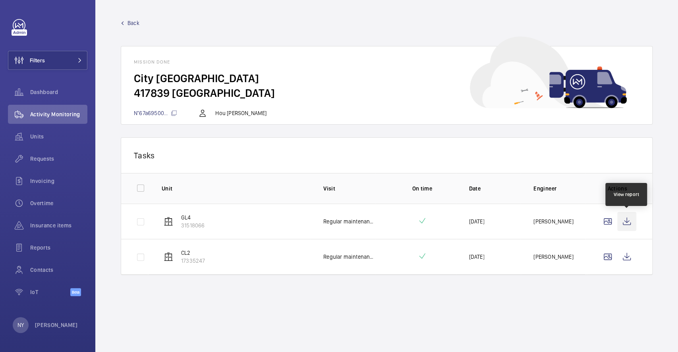
click at [621, 224] on wm-front-icon-button at bounding box center [626, 221] width 19 height 19
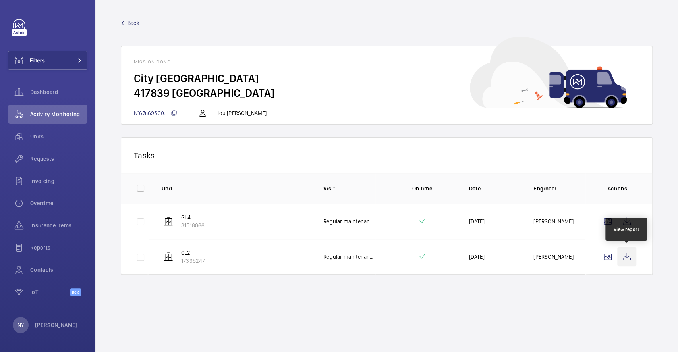
click at [632, 261] on wm-front-icon-button at bounding box center [626, 256] width 19 height 19
click at [135, 19] on span "Back" at bounding box center [134, 23] width 12 height 8
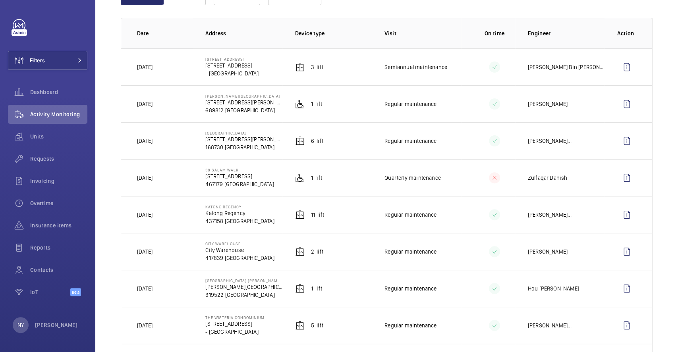
scroll to position [106, 0]
drag, startPoint x: 203, startPoint y: 208, endPoint x: 240, endPoint y: 207, distance: 36.2
click at [240, 207] on td "Katong Regency Katong Regency 437158 [GEOGRAPHIC_DATA]" at bounding box center [237, 215] width 89 height 37
click at [617, 221] on wm-front-icon-button at bounding box center [626, 215] width 19 height 19
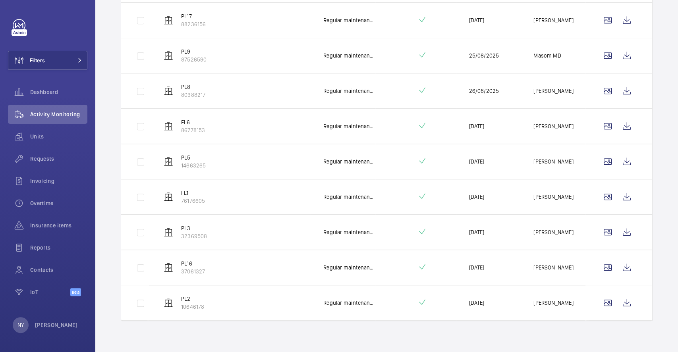
scroll to position [113, 0]
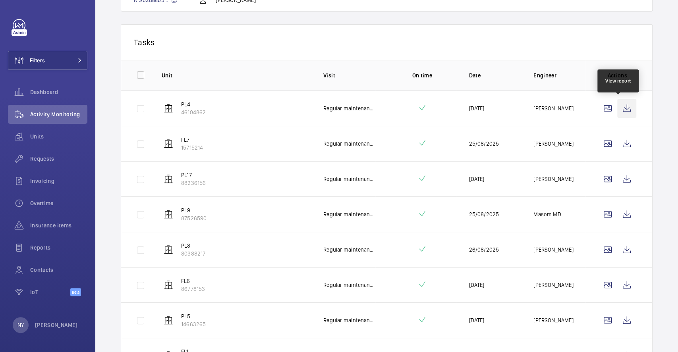
click at [618, 115] on wm-front-icon-button at bounding box center [626, 108] width 19 height 19
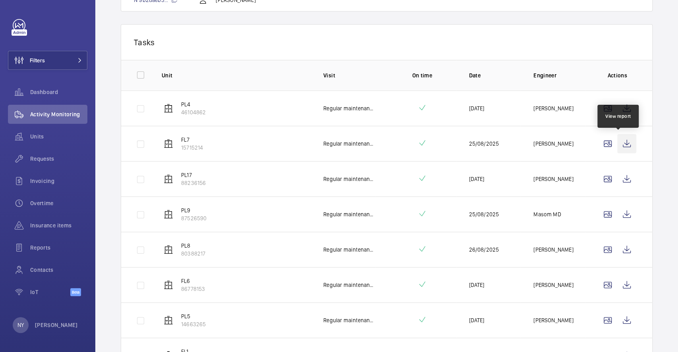
click at [617, 148] on wm-front-icon-button at bounding box center [626, 143] width 19 height 19
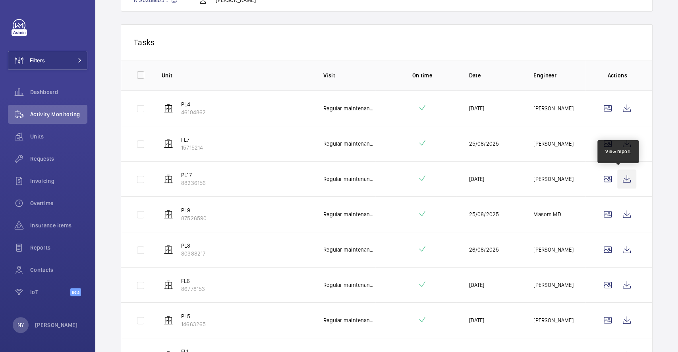
click at [623, 172] on wm-front-icon-button at bounding box center [626, 179] width 19 height 19
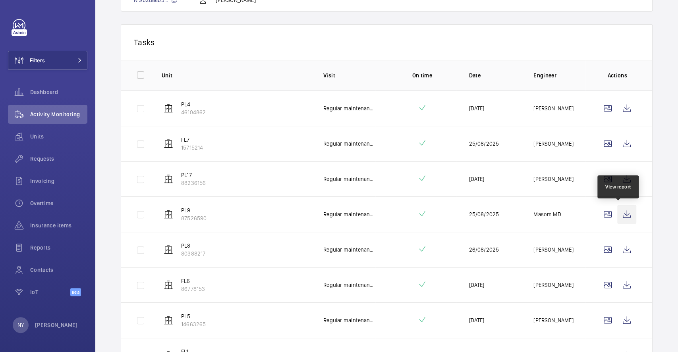
click at [623, 210] on wm-front-icon-button at bounding box center [626, 214] width 19 height 19
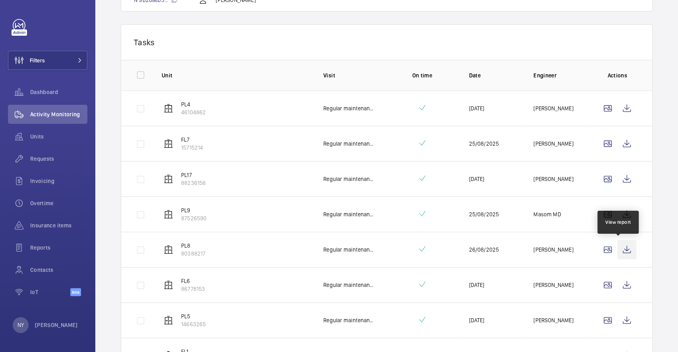
click at [617, 244] on wm-front-icon-button at bounding box center [626, 249] width 19 height 19
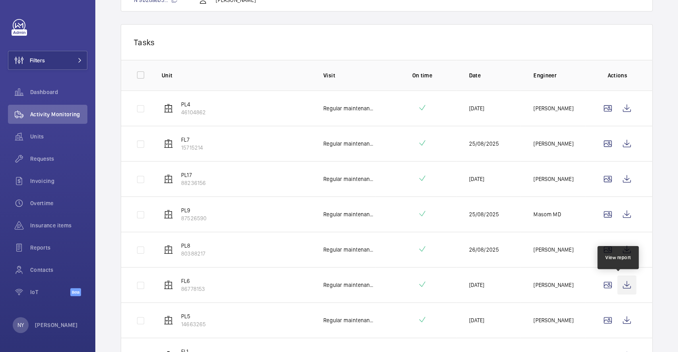
click at [619, 283] on wm-front-icon-button at bounding box center [626, 285] width 19 height 19
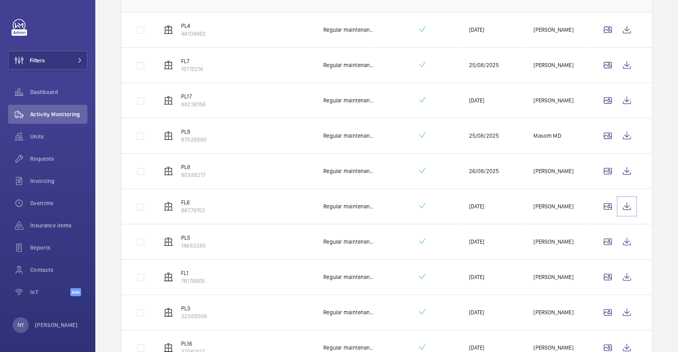
scroll to position [272, 0]
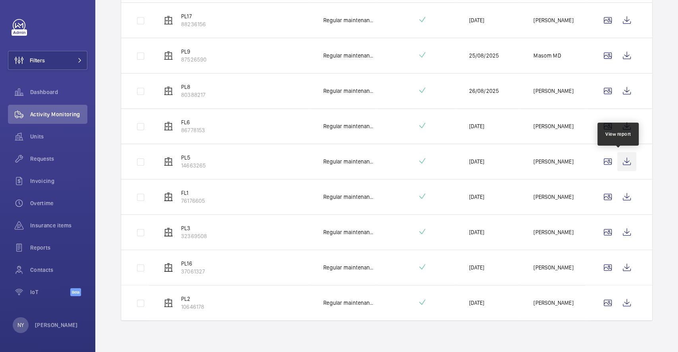
click at [623, 163] on wm-front-icon-button at bounding box center [626, 161] width 19 height 19
click at [622, 201] on wm-front-icon-button at bounding box center [626, 196] width 19 height 19
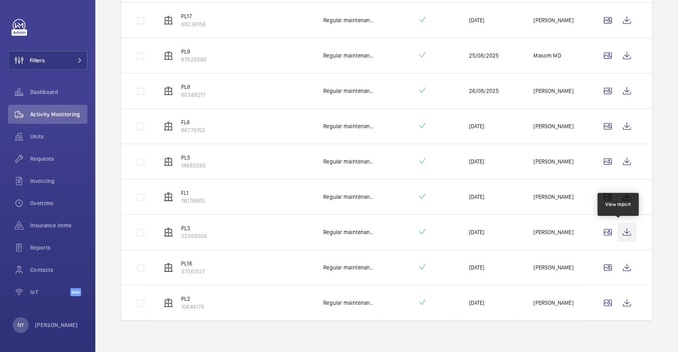
click at [626, 235] on wm-front-icon-button at bounding box center [626, 232] width 19 height 19
click at [621, 265] on wm-front-icon-button at bounding box center [626, 267] width 19 height 19
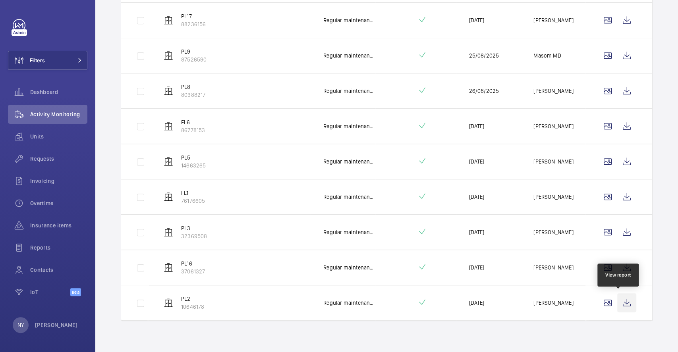
click at [618, 309] on wm-front-icon-button at bounding box center [626, 303] width 19 height 19
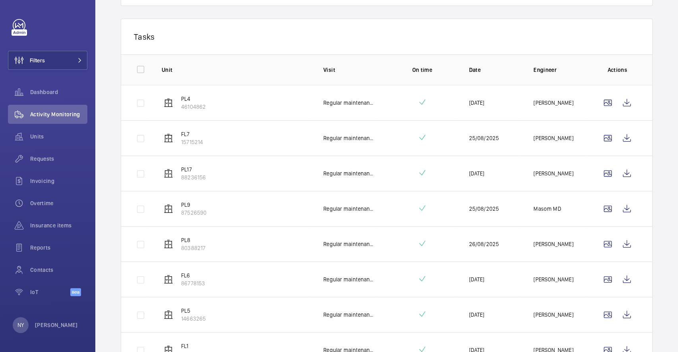
scroll to position [0, 0]
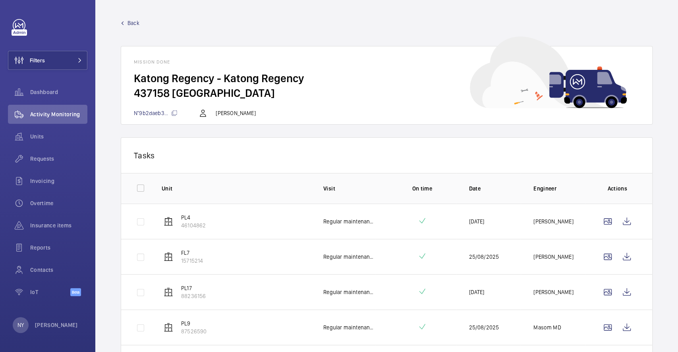
click at [132, 27] on span "Back" at bounding box center [134, 23] width 12 height 8
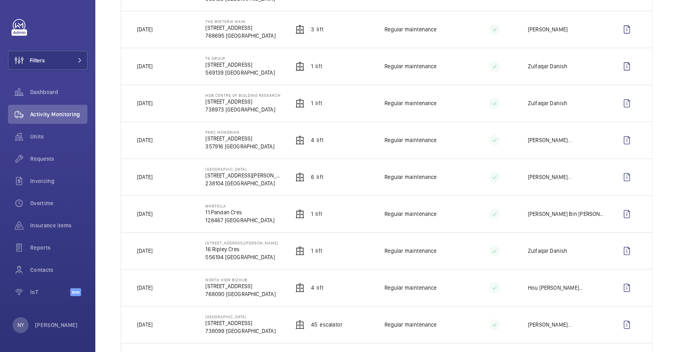
scroll to position [477, 0]
drag, startPoint x: 153, startPoint y: 139, endPoint x: 167, endPoint y: 139, distance: 14.7
click at [167, 139] on td "[DATE]" at bounding box center [156, 139] width 71 height 37
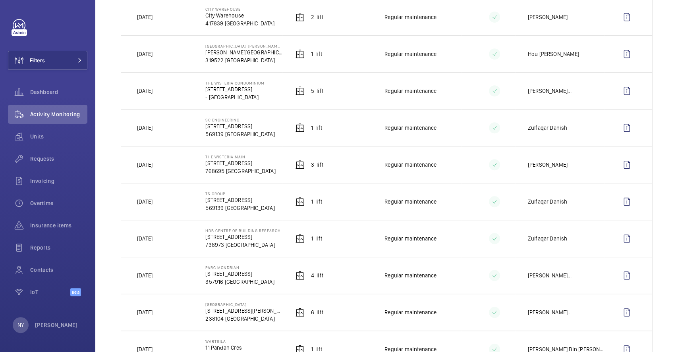
scroll to position [318, 0]
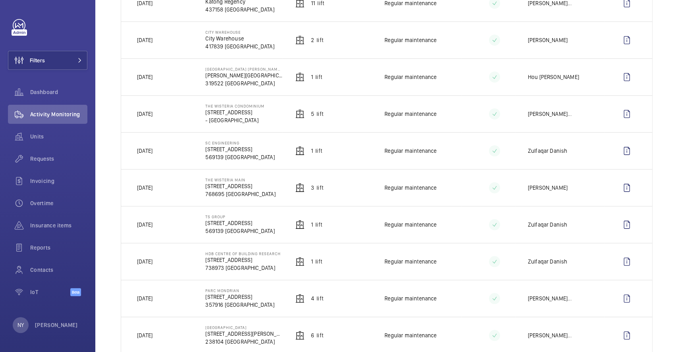
drag, startPoint x: 143, startPoint y: 188, endPoint x: 181, endPoint y: 186, distance: 37.8
click at [181, 186] on td "[DATE]" at bounding box center [156, 187] width 71 height 37
drag, startPoint x: 153, startPoint y: 78, endPoint x: 169, endPoint y: 79, distance: 16.3
click at [168, 78] on td "[DATE]" at bounding box center [156, 76] width 71 height 37
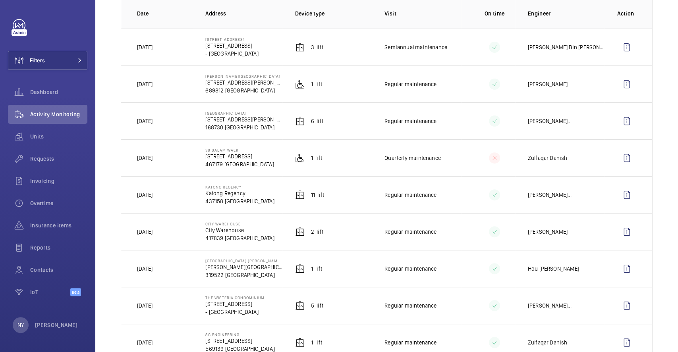
scroll to position [106, 0]
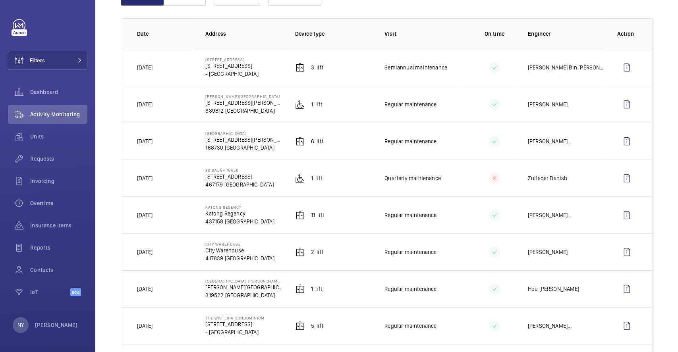
drag, startPoint x: 145, startPoint y: 215, endPoint x: 169, endPoint y: 214, distance: 24.2
click at [169, 214] on td "[DATE]" at bounding box center [156, 215] width 71 height 37
drag, startPoint x: 205, startPoint y: 171, endPoint x: 240, endPoint y: 169, distance: 35.4
click at [240, 169] on p "38 Salam walk" at bounding box center [239, 170] width 68 height 5
click at [41, 57] on span "Filters" at bounding box center [37, 60] width 15 height 8
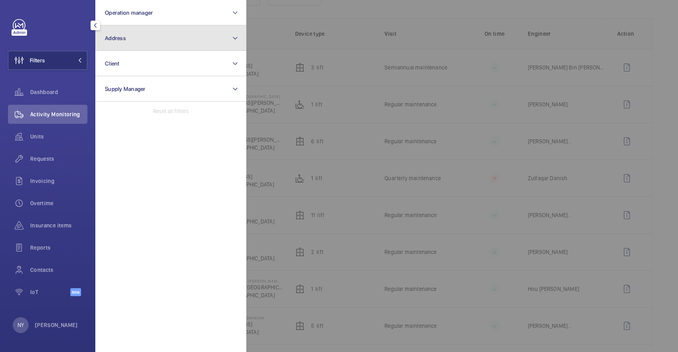
click at [151, 28] on button "Address" at bounding box center [170, 37] width 151 height 25
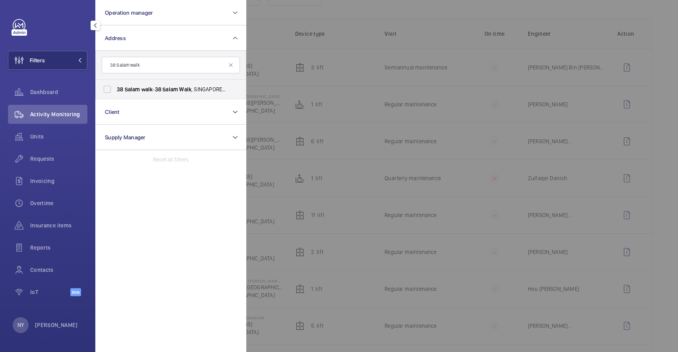
type input "38 Salam walk"
click at [145, 88] on span "walk" at bounding box center [147, 89] width 12 height 6
click at [115, 88] on input "[STREET_ADDRESS]" at bounding box center [107, 89] width 16 height 16
checkbox input "true"
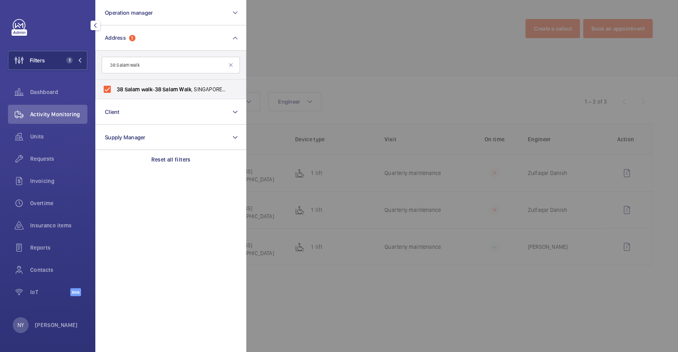
click at [297, 56] on div at bounding box center [585, 176] width 678 height 352
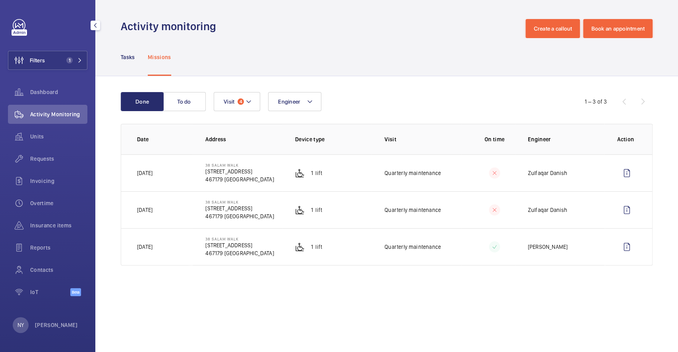
click at [551, 278] on div "Done To do Engineer Visit 4 1 – 3 of 3 Date Address Device type Visit On time E…" at bounding box center [386, 180] width 583 height 209
drag, startPoint x: 136, startPoint y: 170, endPoint x: 168, endPoint y: 172, distance: 32.6
click at [168, 172] on td "[DATE]" at bounding box center [156, 173] width 71 height 37
click at [625, 176] on wm-front-icon-button at bounding box center [626, 173] width 19 height 19
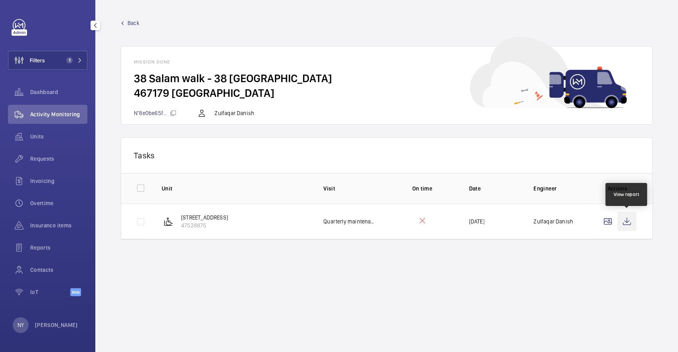
click at [633, 223] on wm-front-icon-button at bounding box center [626, 221] width 19 height 19
click at [134, 20] on span "Back" at bounding box center [134, 23] width 12 height 8
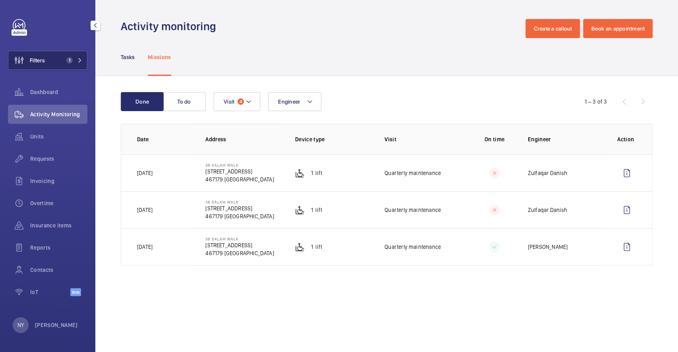
click at [40, 55] on span "Filters" at bounding box center [26, 60] width 37 height 19
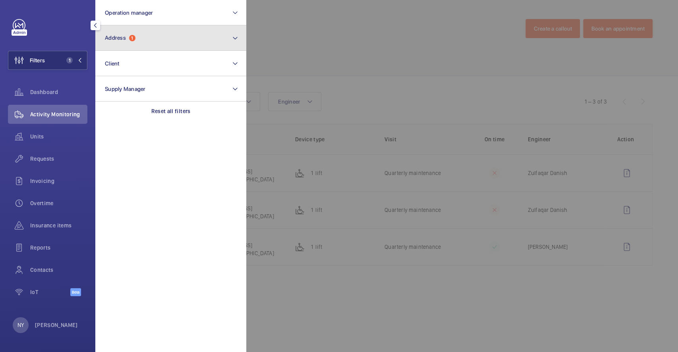
click at [153, 43] on button "Address 1" at bounding box center [170, 37] width 151 height 25
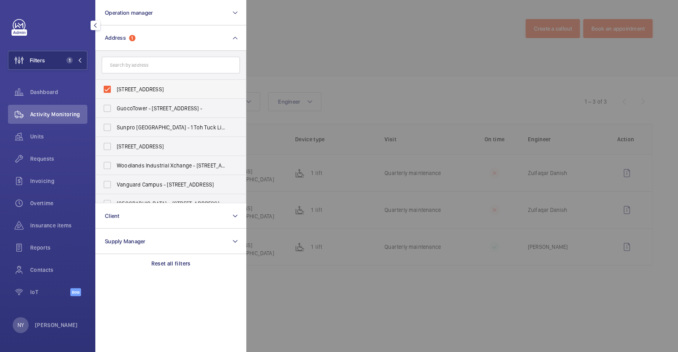
click at [145, 83] on label "[STREET_ADDRESS]" at bounding box center [165, 89] width 138 height 19
click at [115, 83] on input "[STREET_ADDRESS]" at bounding box center [107, 89] width 16 height 16
checkbox input "false"
click at [352, 46] on div at bounding box center [585, 176] width 678 height 352
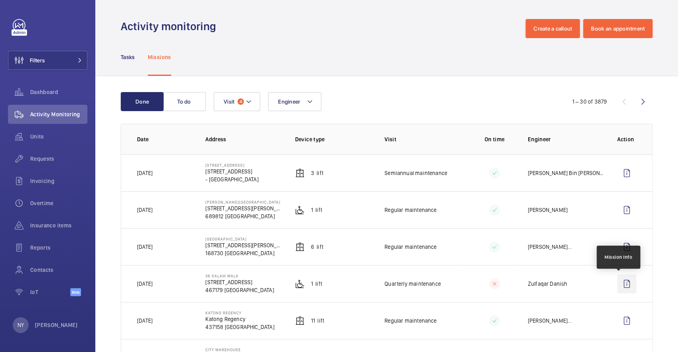
click at [621, 284] on wm-front-icon-button at bounding box center [626, 283] width 19 height 19
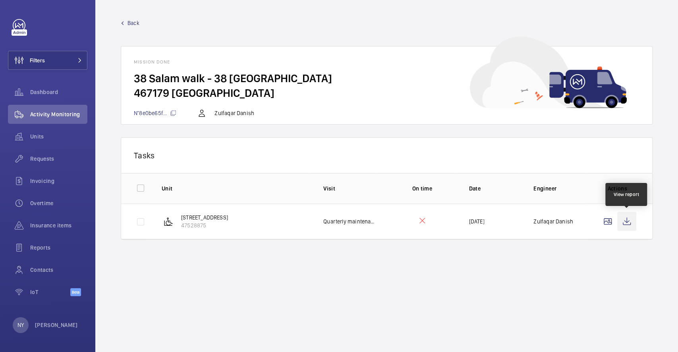
click at [626, 212] on wm-front-icon-button at bounding box center [626, 221] width 19 height 19
click at [130, 21] on span "Back" at bounding box center [134, 23] width 12 height 8
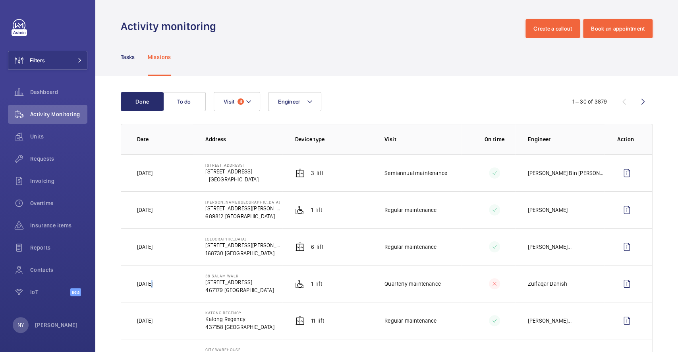
drag, startPoint x: 150, startPoint y: 282, endPoint x: 155, endPoint y: 281, distance: 4.8
click at [153, 281] on p "[DATE]" at bounding box center [144, 284] width 15 height 8
drag, startPoint x: 145, startPoint y: 249, endPoint x: 157, endPoint y: 249, distance: 12.3
click at [153, 249] on p "[DATE]" at bounding box center [144, 247] width 15 height 8
drag, startPoint x: 204, startPoint y: 238, endPoint x: 243, endPoint y: 238, distance: 38.5
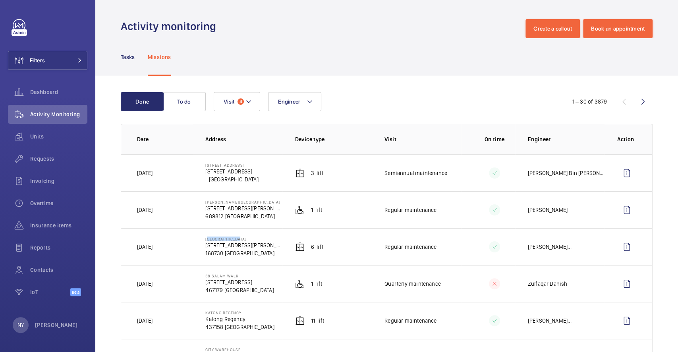
click at [243, 238] on p "[GEOGRAPHIC_DATA]" at bounding box center [243, 239] width 77 height 5
click at [52, 58] on button "Filters" at bounding box center [47, 60] width 79 height 19
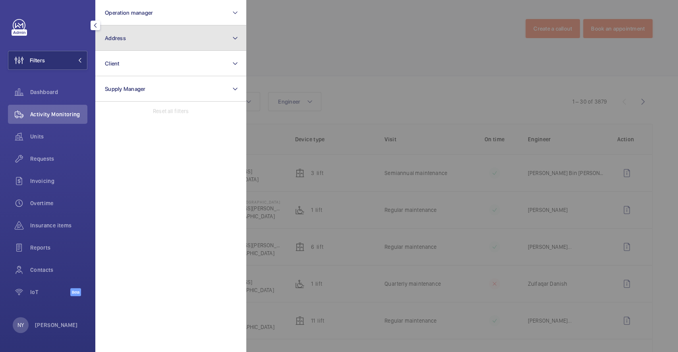
click at [143, 45] on button "Address" at bounding box center [170, 37] width 151 height 25
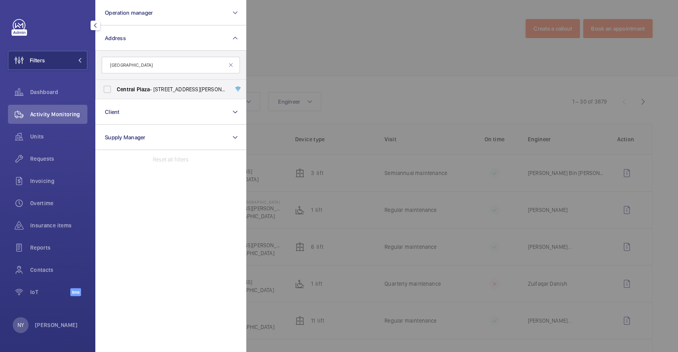
type input "[GEOGRAPHIC_DATA]"
click at [162, 87] on span "[GEOGRAPHIC_DATA] - [STREET_ADDRESS]" at bounding box center [171, 89] width 109 height 8
click at [115, 87] on input "[GEOGRAPHIC_DATA] - [STREET_ADDRESS]" at bounding box center [107, 89] width 16 height 16
checkbox input "true"
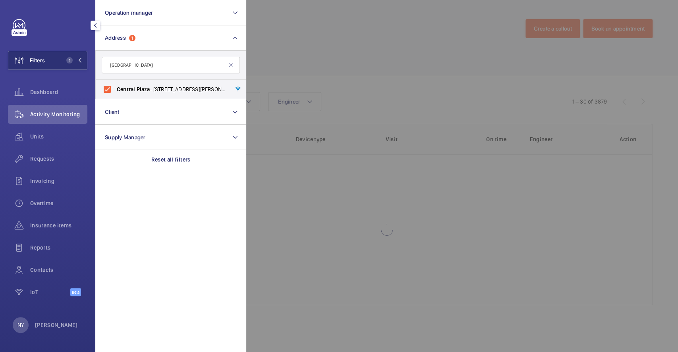
click at [410, 75] on div at bounding box center [585, 176] width 678 height 352
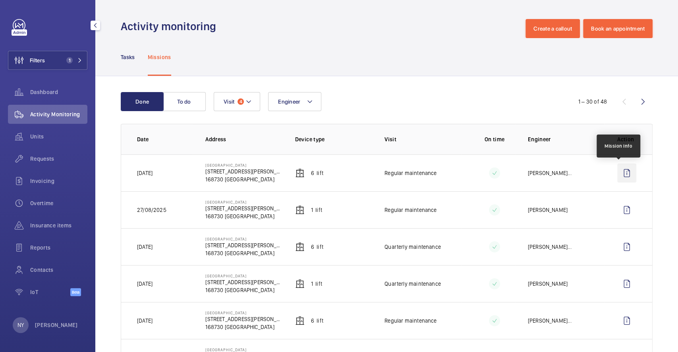
click at [617, 176] on wm-front-icon-button at bounding box center [626, 173] width 19 height 19
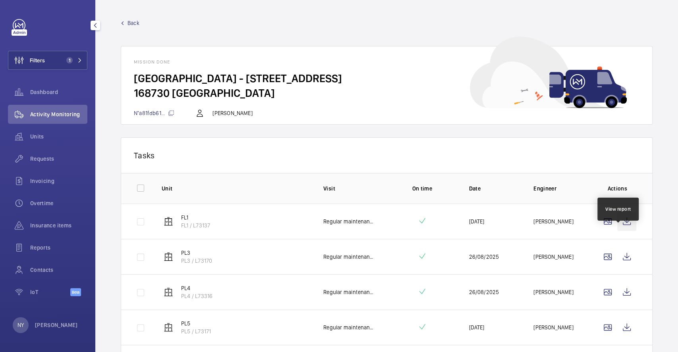
scroll to position [95, 0]
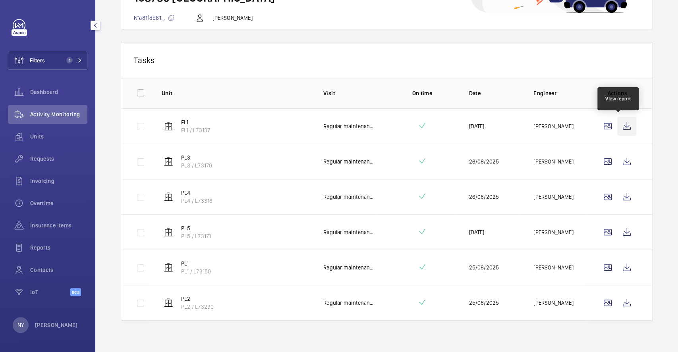
click at [624, 124] on wm-front-icon-button at bounding box center [626, 126] width 19 height 19
click at [620, 131] on wm-front-icon-button at bounding box center [626, 126] width 19 height 19
click at [617, 162] on wm-front-icon-button at bounding box center [626, 161] width 19 height 19
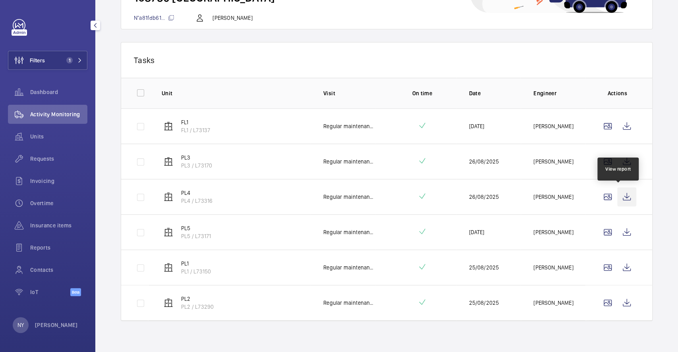
click at [617, 196] on wm-front-icon-button at bounding box center [626, 196] width 19 height 19
click at [618, 232] on wm-front-icon-button at bounding box center [626, 232] width 19 height 19
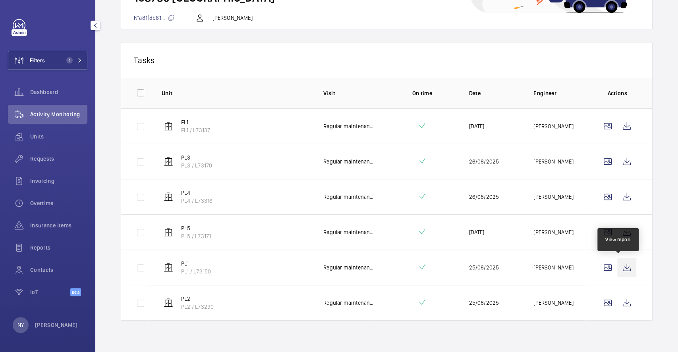
click at [617, 260] on wm-front-icon-button at bounding box center [626, 267] width 19 height 19
click at [617, 297] on wm-front-icon-button at bounding box center [626, 303] width 19 height 19
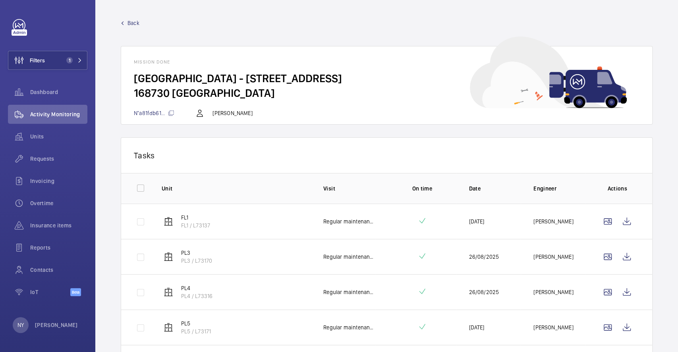
click at [136, 21] on span "Back" at bounding box center [134, 23] width 12 height 8
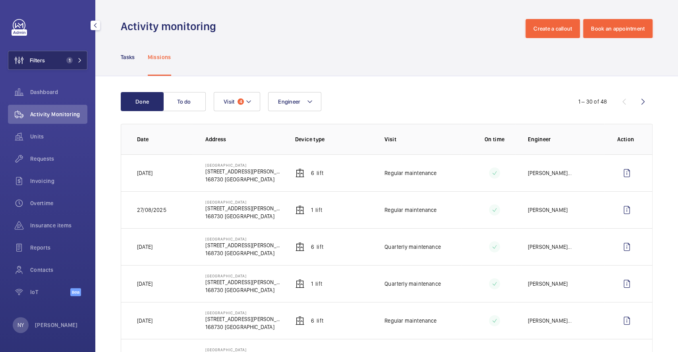
click at [50, 59] on button "Filters 1" at bounding box center [47, 60] width 79 height 19
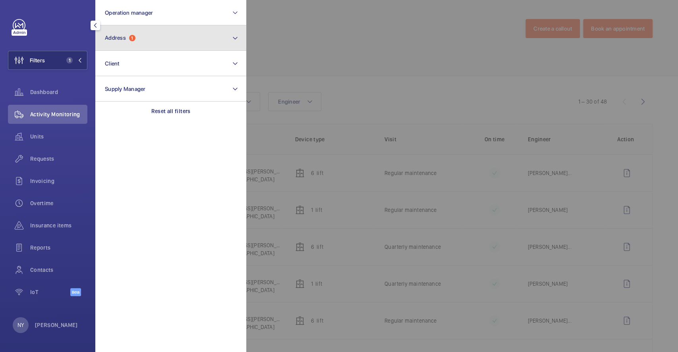
click at [142, 41] on button "Address 1" at bounding box center [170, 37] width 151 height 25
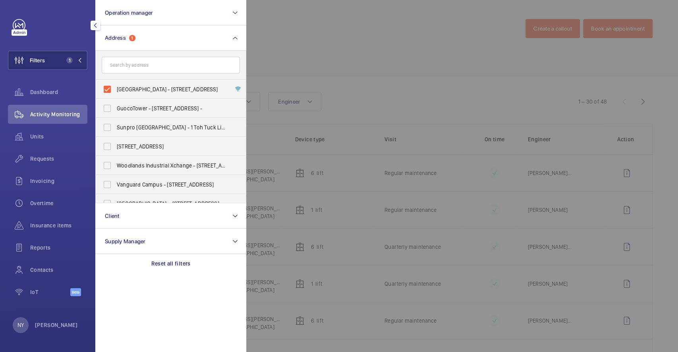
click at [133, 90] on span "[GEOGRAPHIC_DATA] - [STREET_ADDRESS]" at bounding box center [171, 89] width 109 height 8
click at [115, 90] on input "[GEOGRAPHIC_DATA] - [STREET_ADDRESS]" at bounding box center [107, 89] width 16 height 16
checkbox input "false"
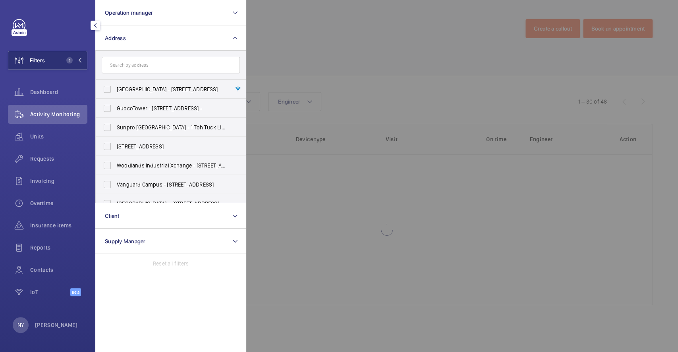
click at [368, 64] on div at bounding box center [585, 176] width 678 height 352
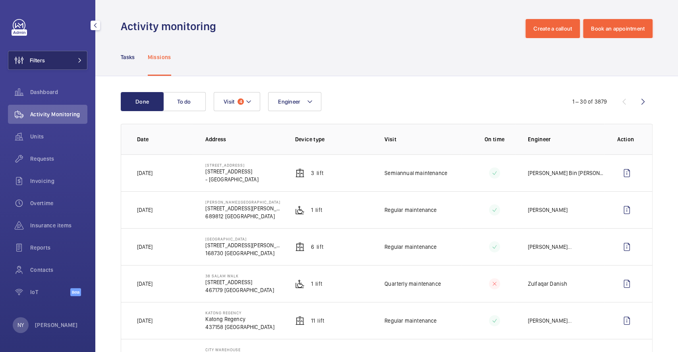
click at [70, 56] on button "Filters" at bounding box center [47, 60] width 79 height 19
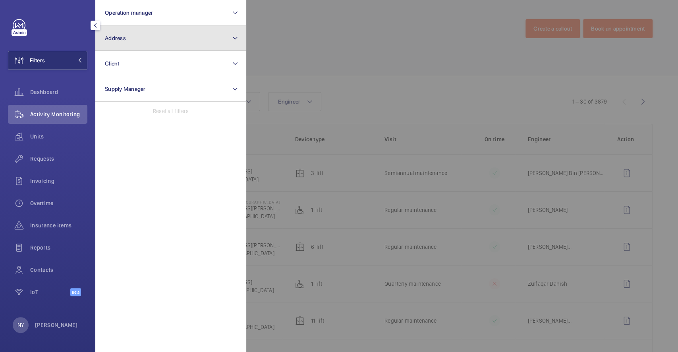
click at [155, 45] on button "Address" at bounding box center [170, 37] width 151 height 25
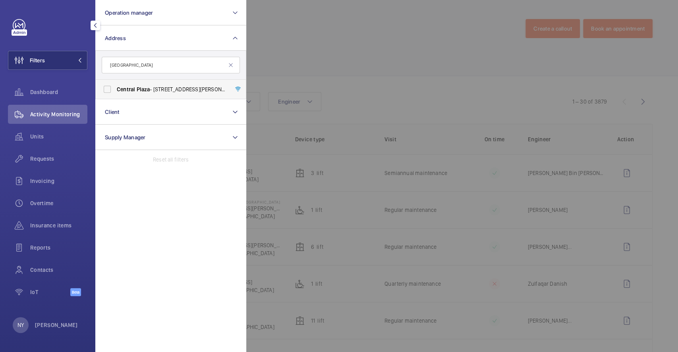
type input "[GEOGRAPHIC_DATA]"
click at [150, 90] on span "[GEOGRAPHIC_DATA] - [STREET_ADDRESS]" at bounding box center [171, 89] width 109 height 8
click at [115, 90] on input "[GEOGRAPHIC_DATA] - [STREET_ADDRESS]" at bounding box center [107, 89] width 16 height 16
checkbox input "true"
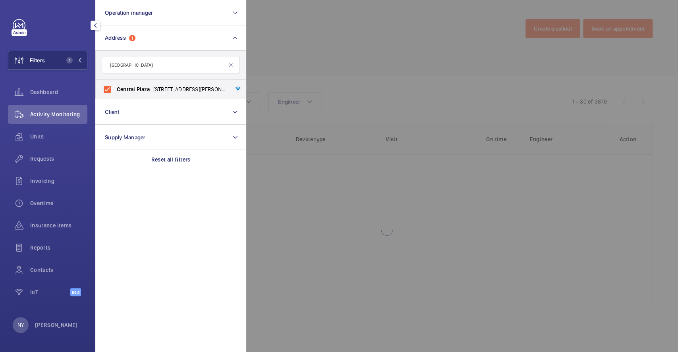
click at [383, 59] on div at bounding box center [585, 176] width 678 height 352
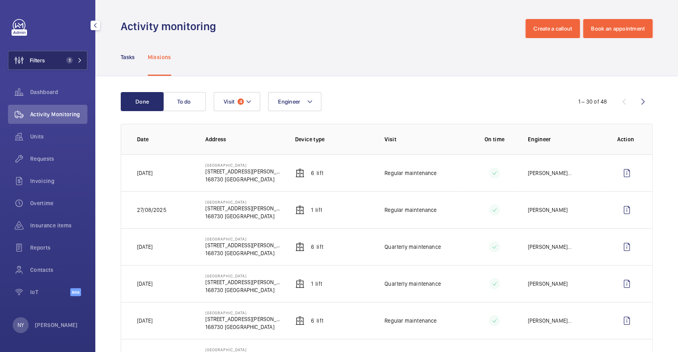
click at [42, 54] on span "Filters" at bounding box center [26, 60] width 37 height 19
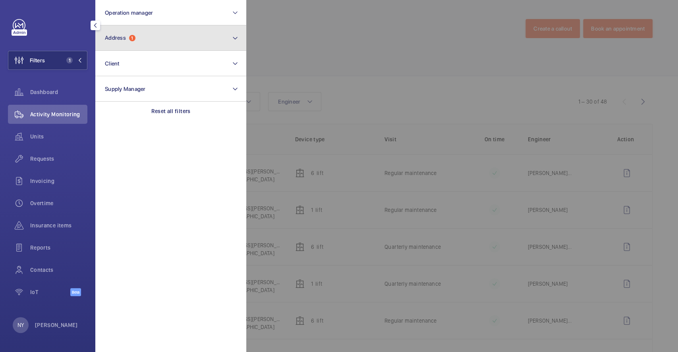
click at [142, 26] on button "Address 1" at bounding box center [170, 37] width 151 height 25
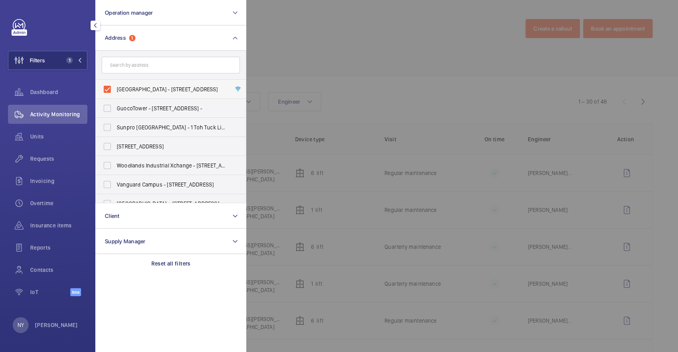
click at [141, 94] on label "[GEOGRAPHIC_DATA] - [STREET_ADDRESS]" at bounding box center [165, 89] width 138 height 19
click at [115, 94] on input "[GEOGRAPHIC_DATA] - [STREET_ADDRESS]" at bounding box center [107, 89] width 16 height 16
checkbox input "false"
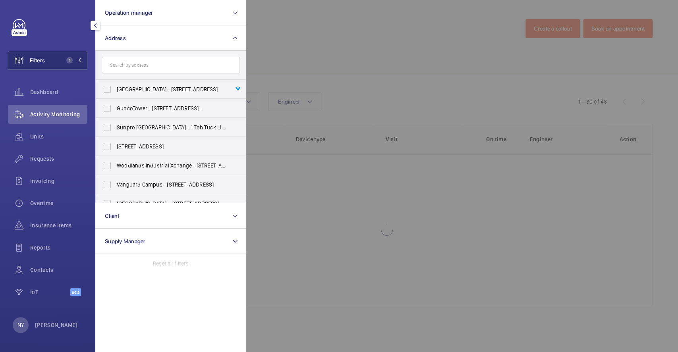
click at [324, 69] on div at bounding box center [585, 176] width 678 height 352
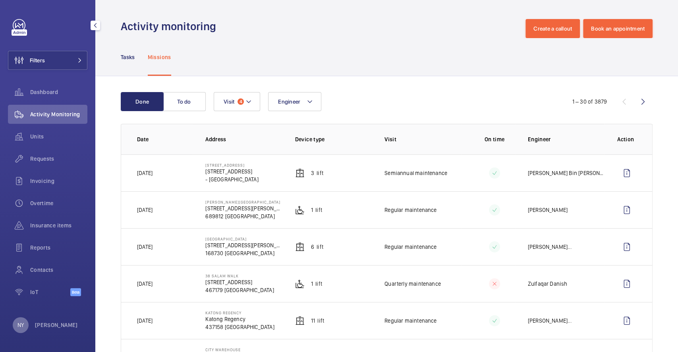
click at [22, 328] on p "NY" at bounding box center [20, 325] width 6 height 8
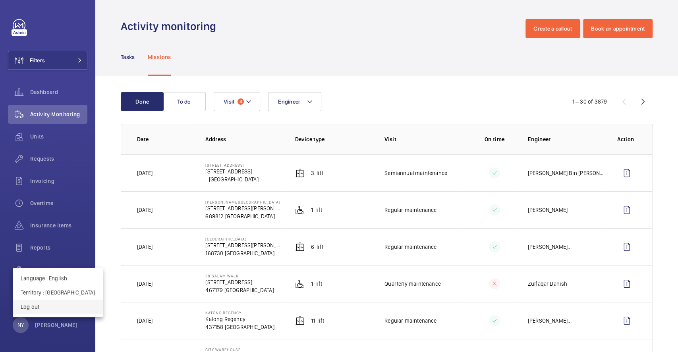
click at [35, 310] on p "Log out" at bounding box center [58, 307] width 74 height 8
